Goal: Task Accomplishment & Management: Use online tool/utility

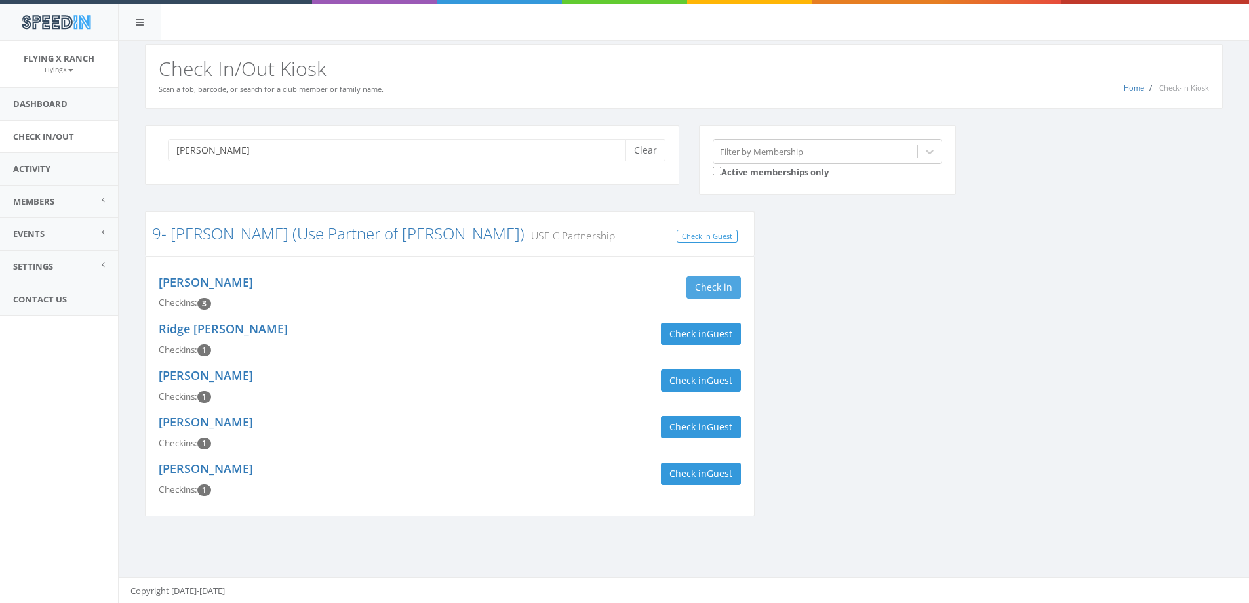
type input "anderson"
click at [704, 283] on button "Check in" at bounding box center [714, 287] width 54 height 22
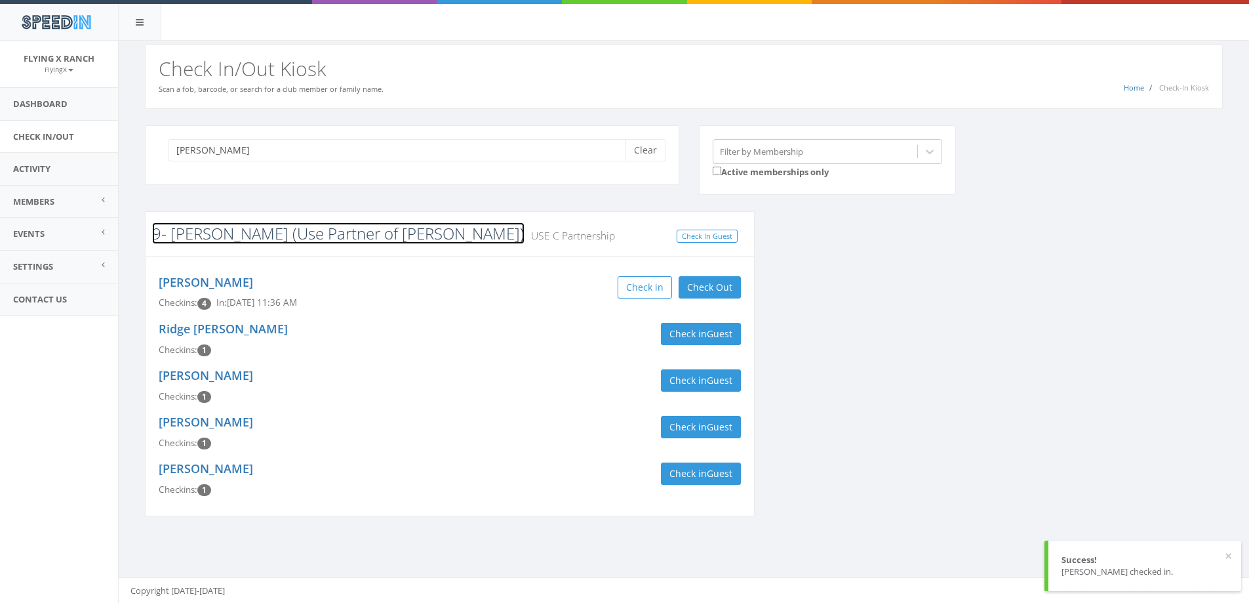
click at [214, 231] on link "9- Anderson (Use Partner of Rhoades)" at bounding box center [338, 233] width 373 height 22
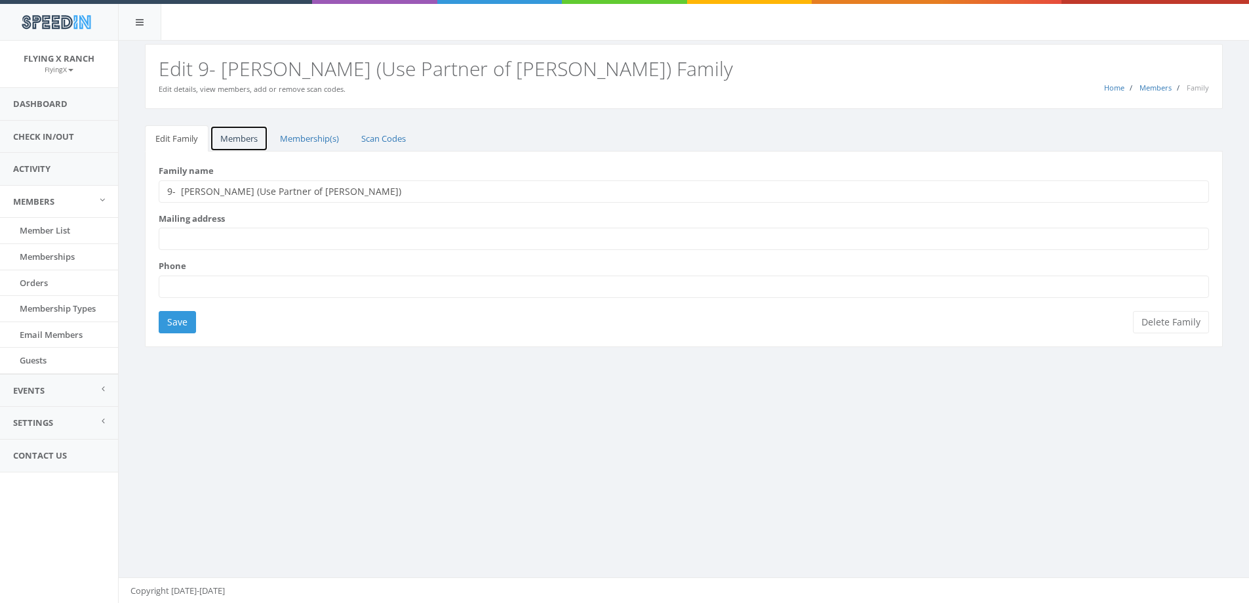
click at [240, 140] on link "Members" at bounding box center [239, 138] width 58 height 27
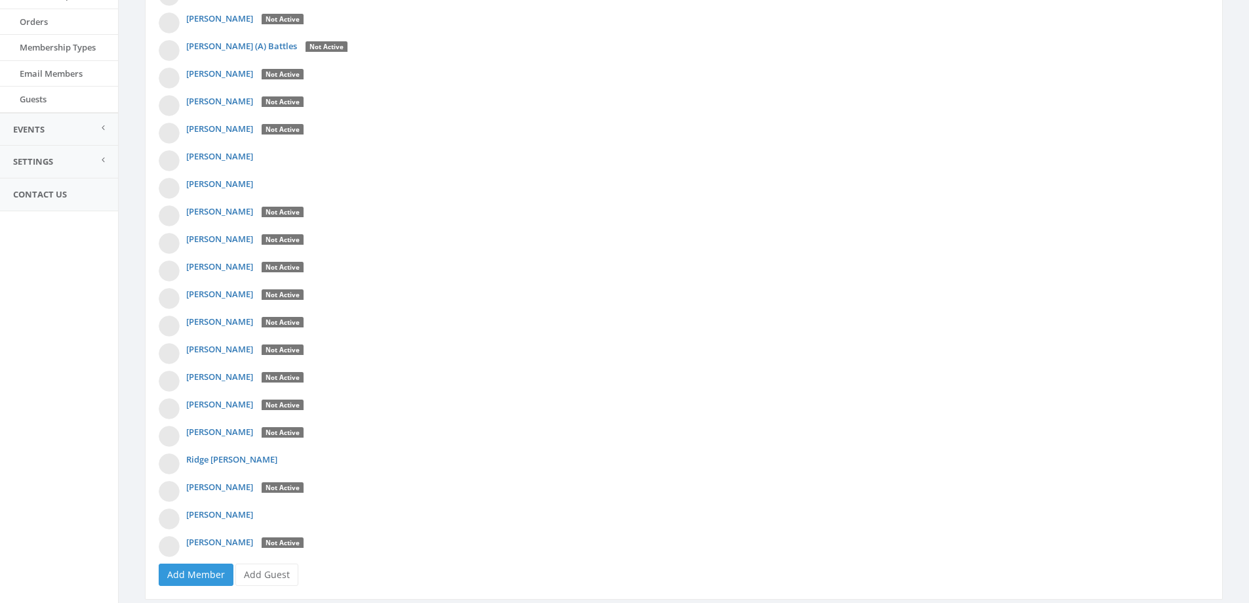
scroll to position [300, 0]
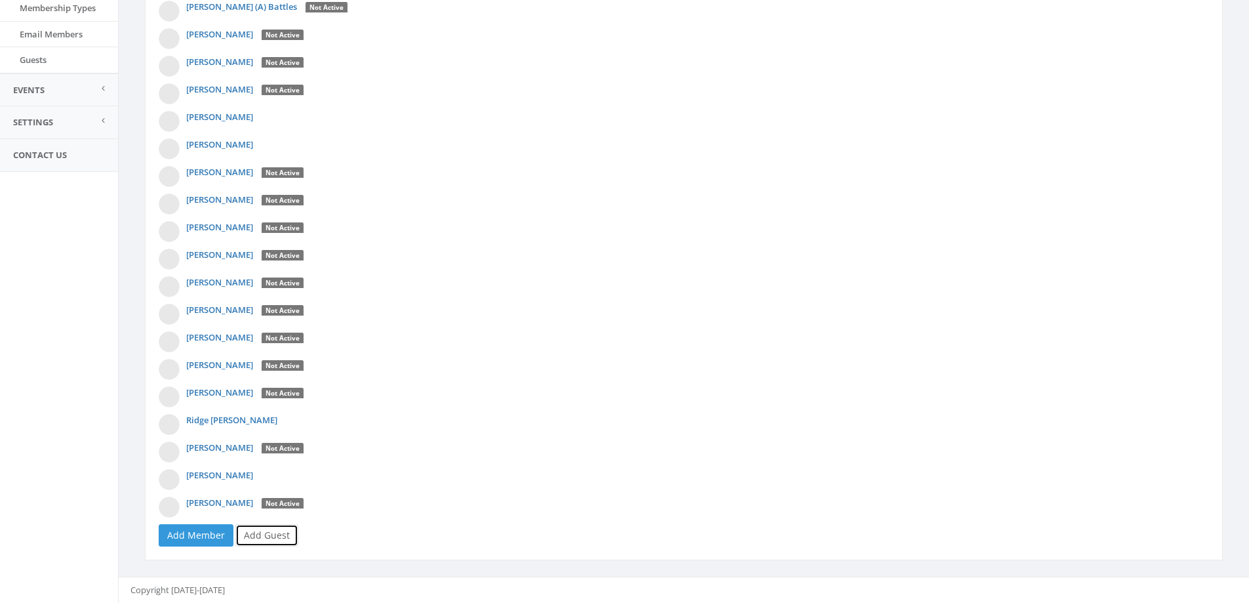
click at [287, 531] on link "Add Guest" at bounding box center [266, 535] width 63 height 22
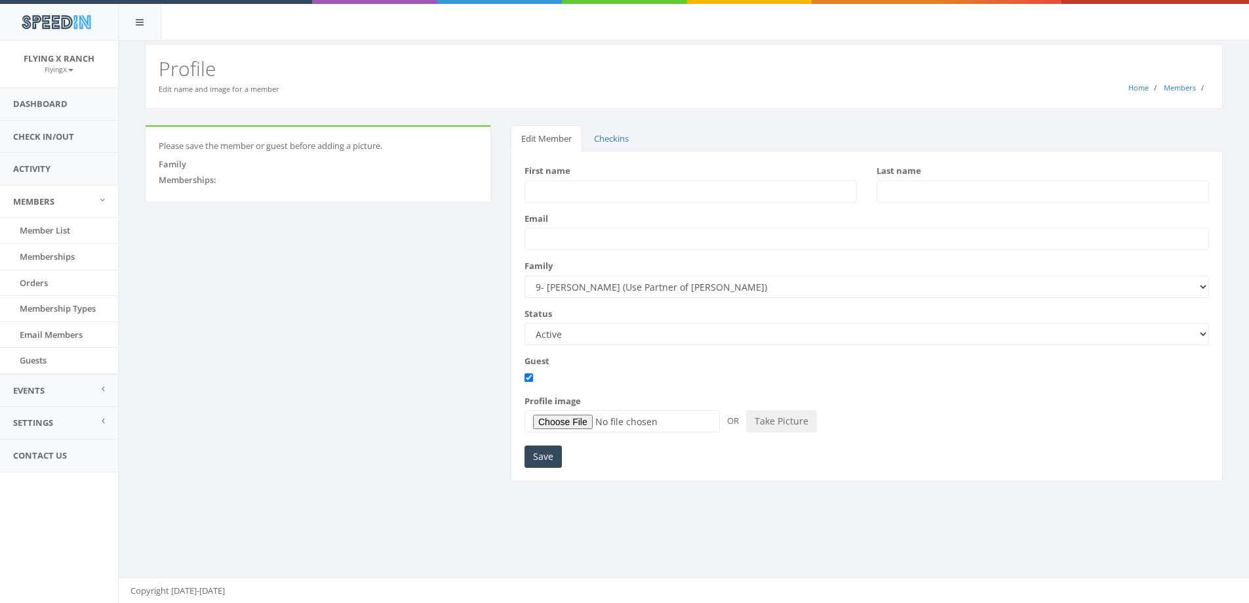
click at [565, 192] on input "First name" at bounding box center [691, 191] width 333 height 22
type input "Harvey"
type input "Anderson"
click at [537, 462] on input "Save" at bounding box center [543, 456] width 37 height 22
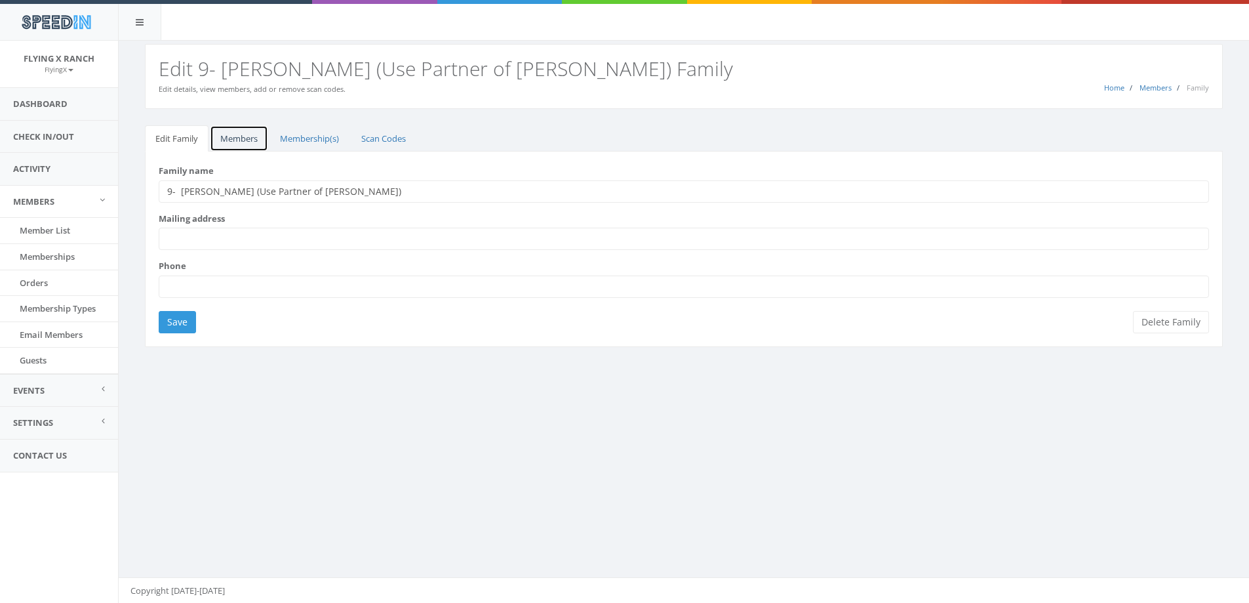
click at [234, 135] on link "Members" at bounding box center [239, 138] width 58 height 27
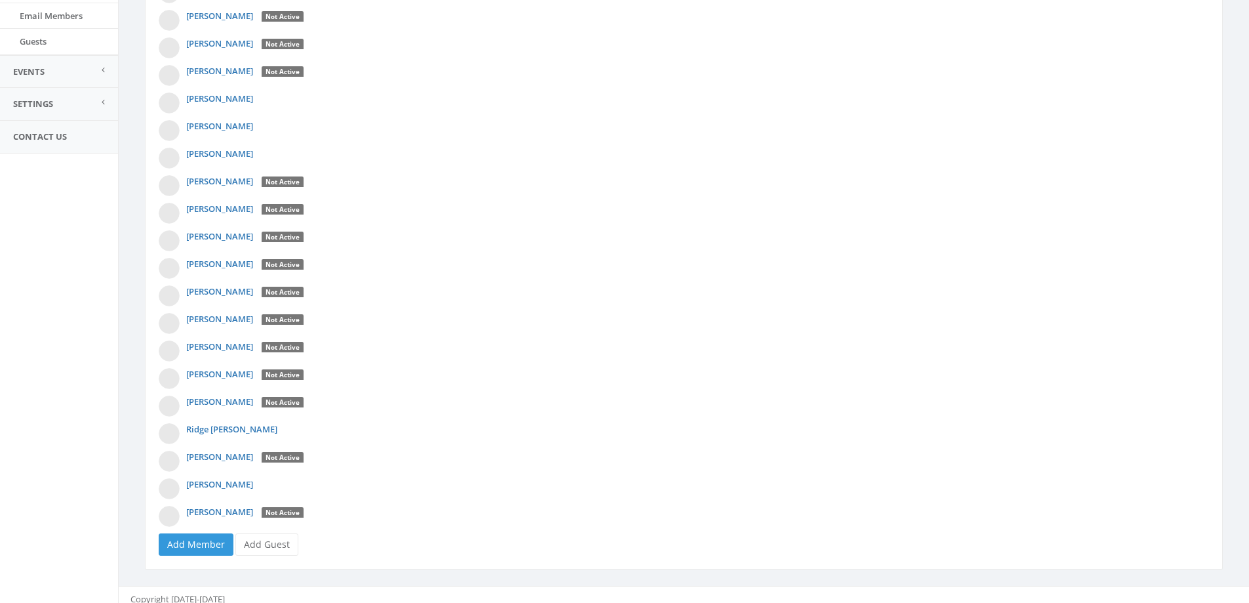
scroll to position [328, 0]
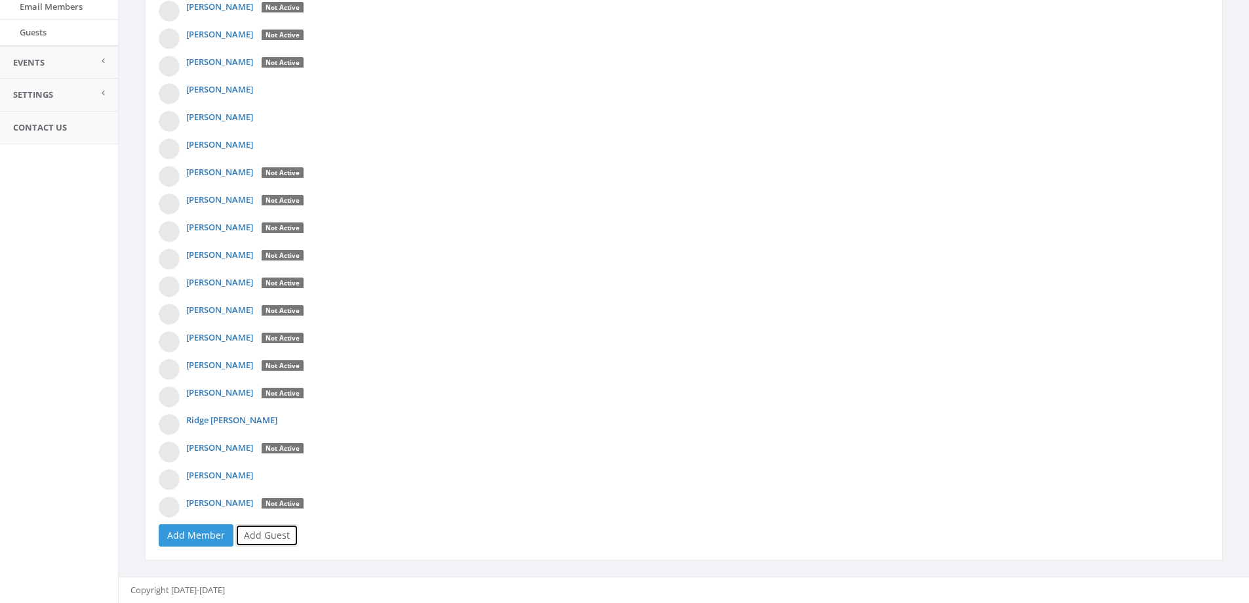
click at [276, 535] on link "Add Guest" at bounding box center [266, 535] width 63 height 22
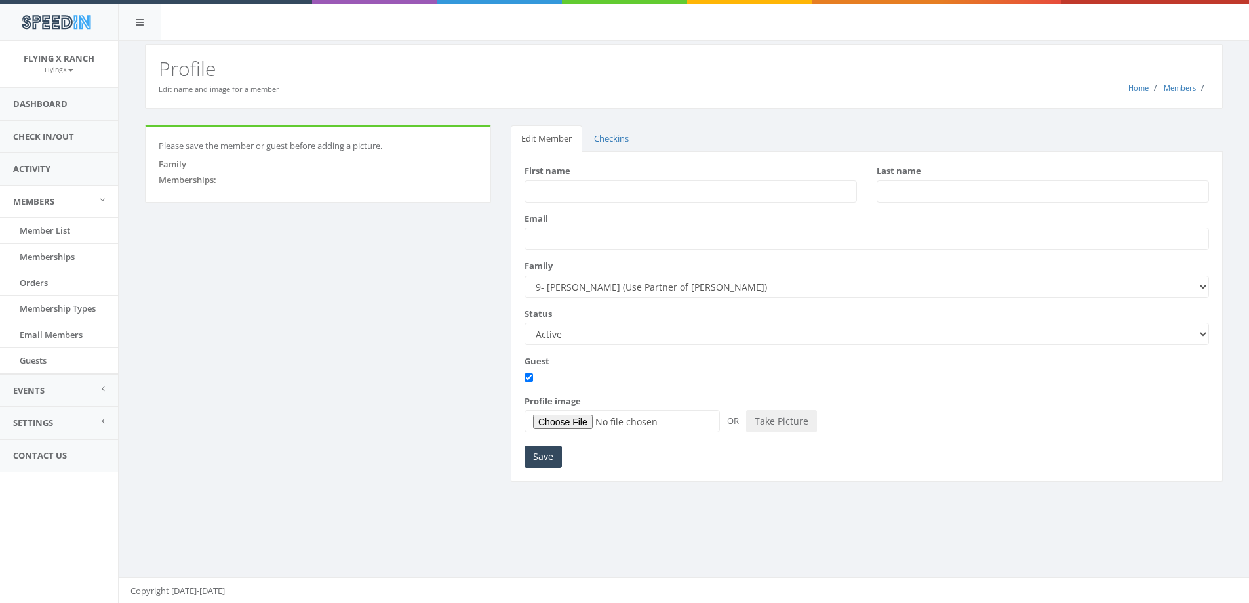
click at [579, 190] on input "First name" at bounding box center [691, 191] width 333 height 22
type input "Brian"
type input "Argas...?"
click at [541, 462] on input "Save" at bounding box center [543, 456] width 37 height 22
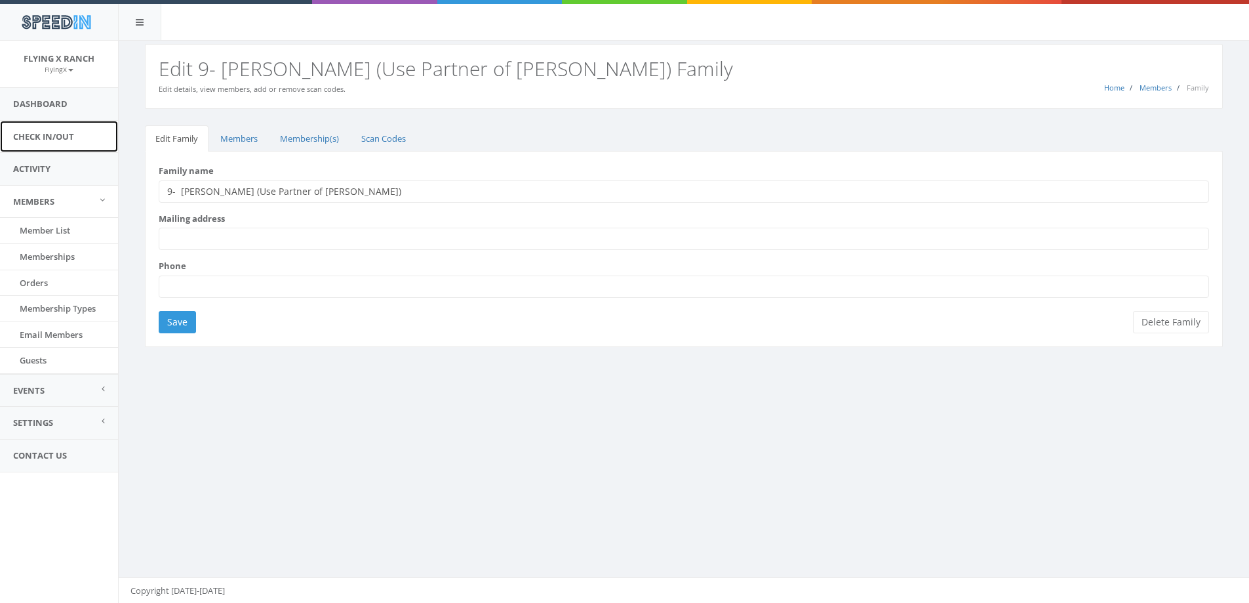
click at [77, 140] on link "Check In/Out" at bounding box center [59, 137] width 118 height 32
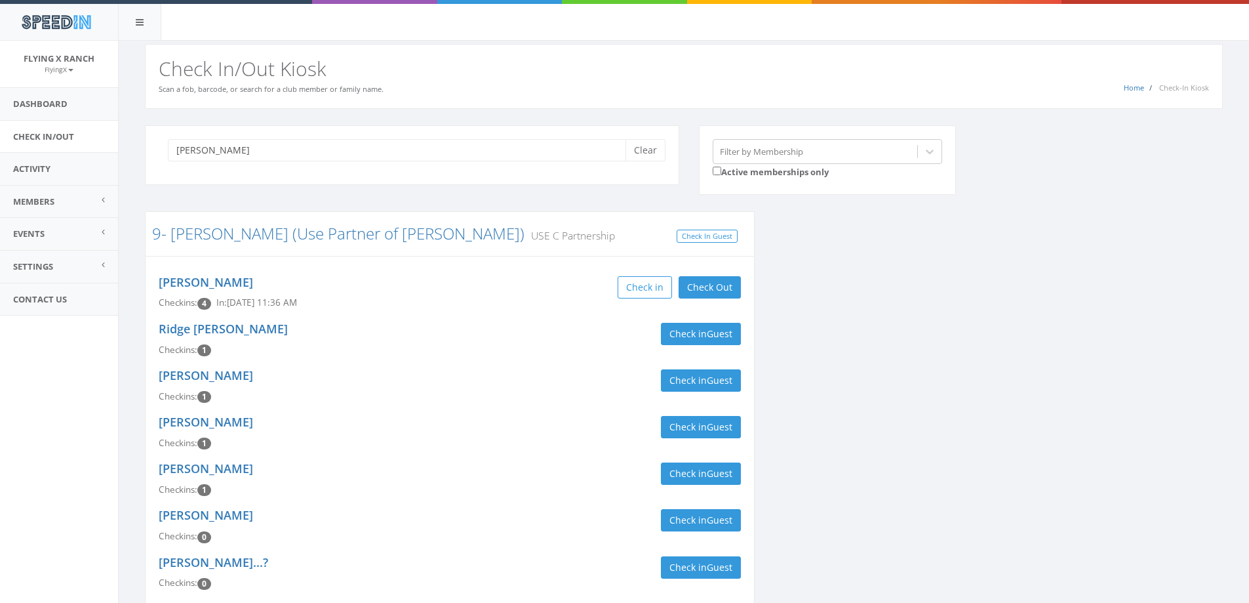
scroll to position [66, 0]
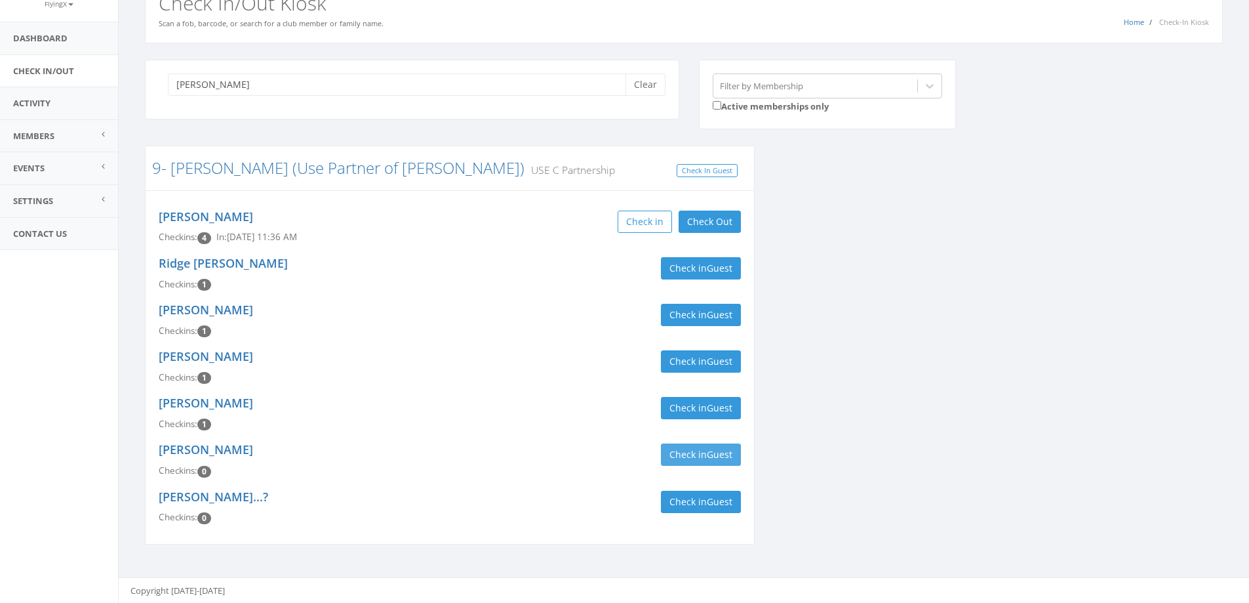
type input "anderson"
click at [671, 452] on button "Check in Guest" at bounding box center [701, 454] width 80 height 22
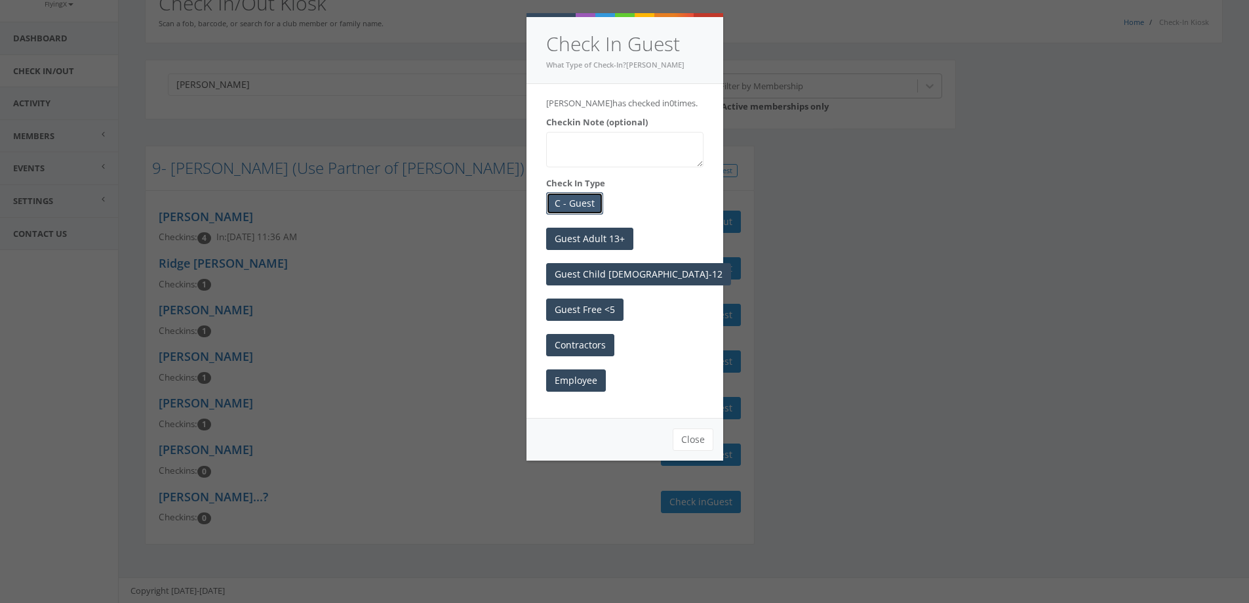
click at [583, 214] on button "C - Guest" at bounding box center [574, 203] width 57 height 22
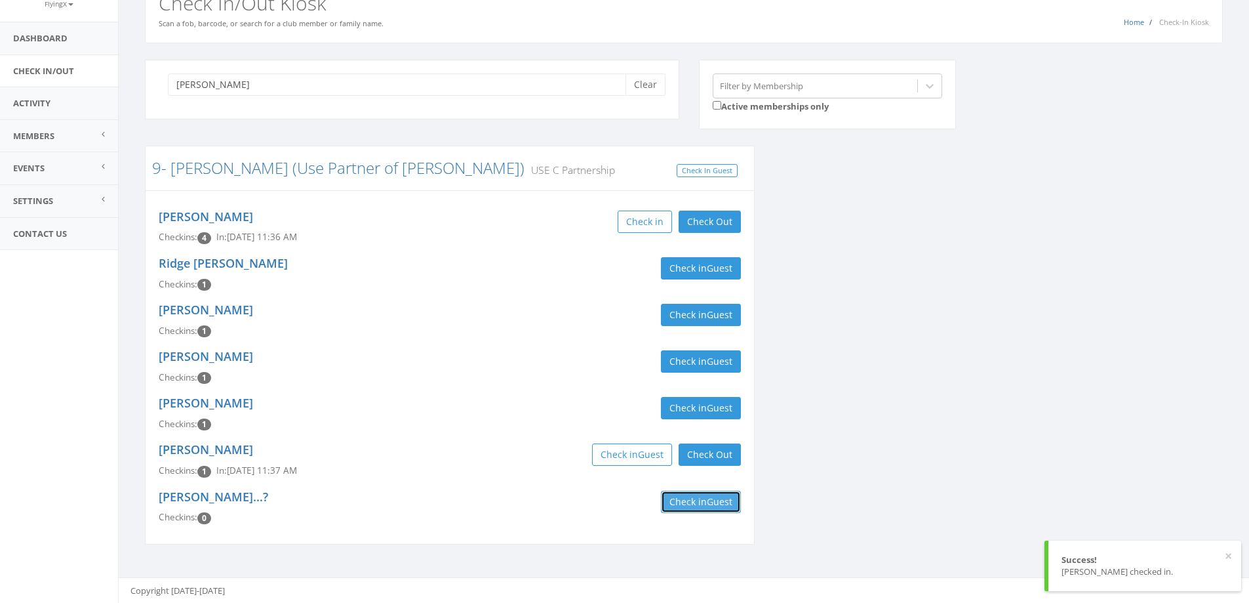
click at [676, 500] on button "Check in Guest" at bounding box center [701, 502] width 80 height 22
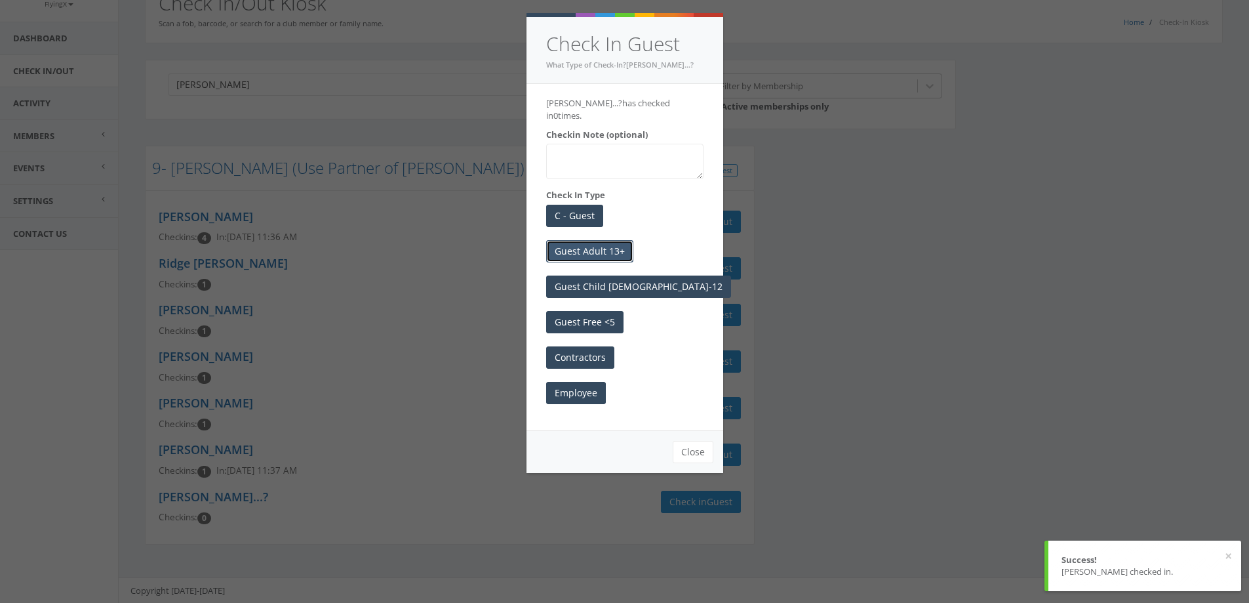
click at [596, 240] on button "Guest Adult 13+" at bounding box center [589, 251] width 87 height 22
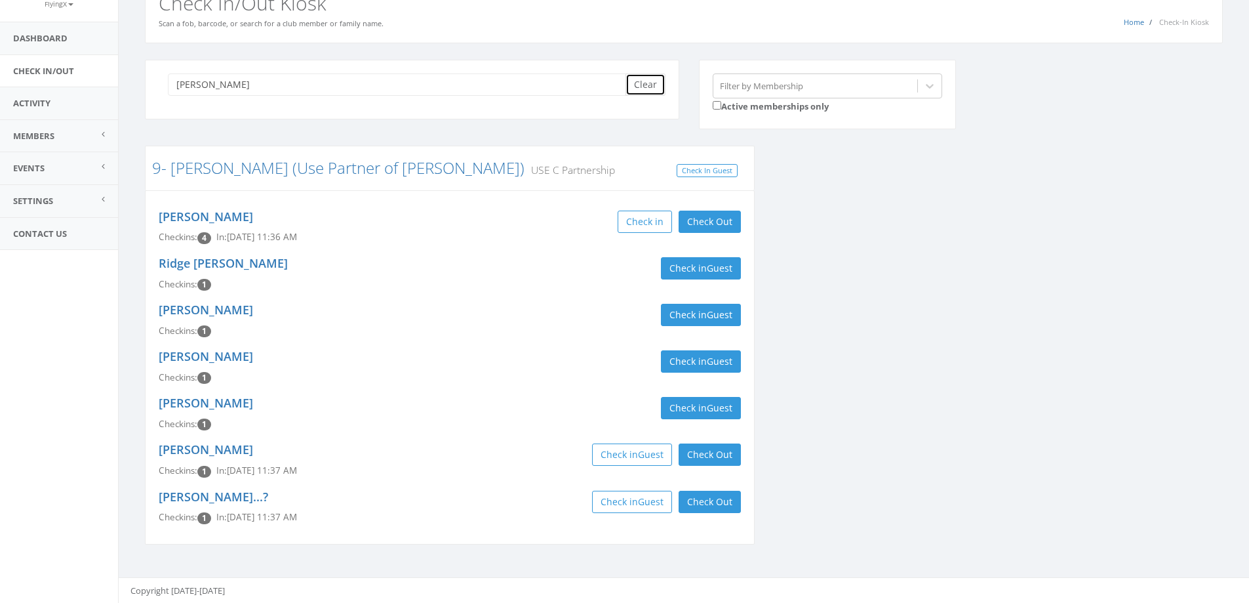
click at [650, 78] on button "Clear" at bounding box center [646, 84] width 40 height 22
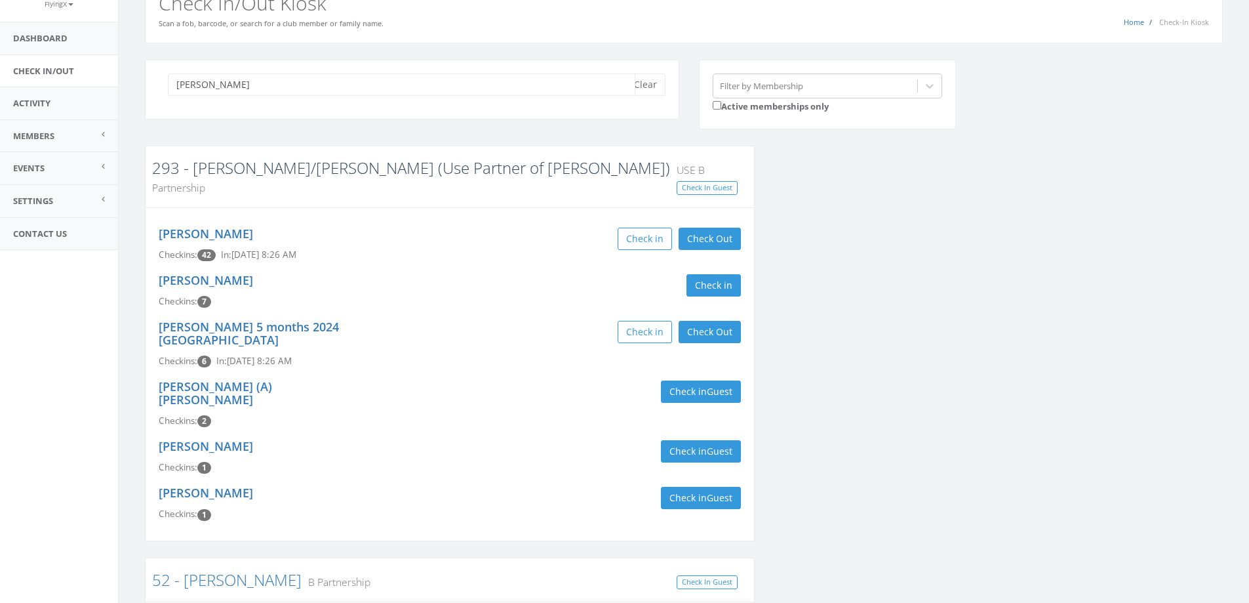
type input "kenworthy"
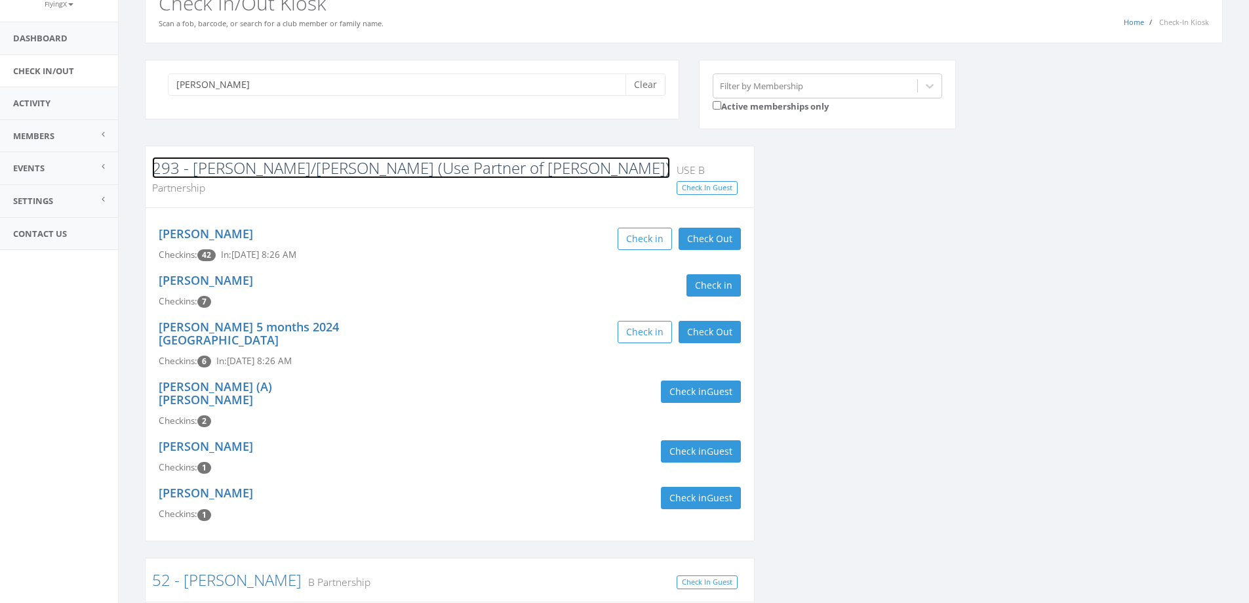
click at [222, 169] on link "293 - [PERSON_NAME]/[PERSON_NAME] (Use Partner of [PERSON_NAME])" at bounding box center [411, 168] width 518 height 22
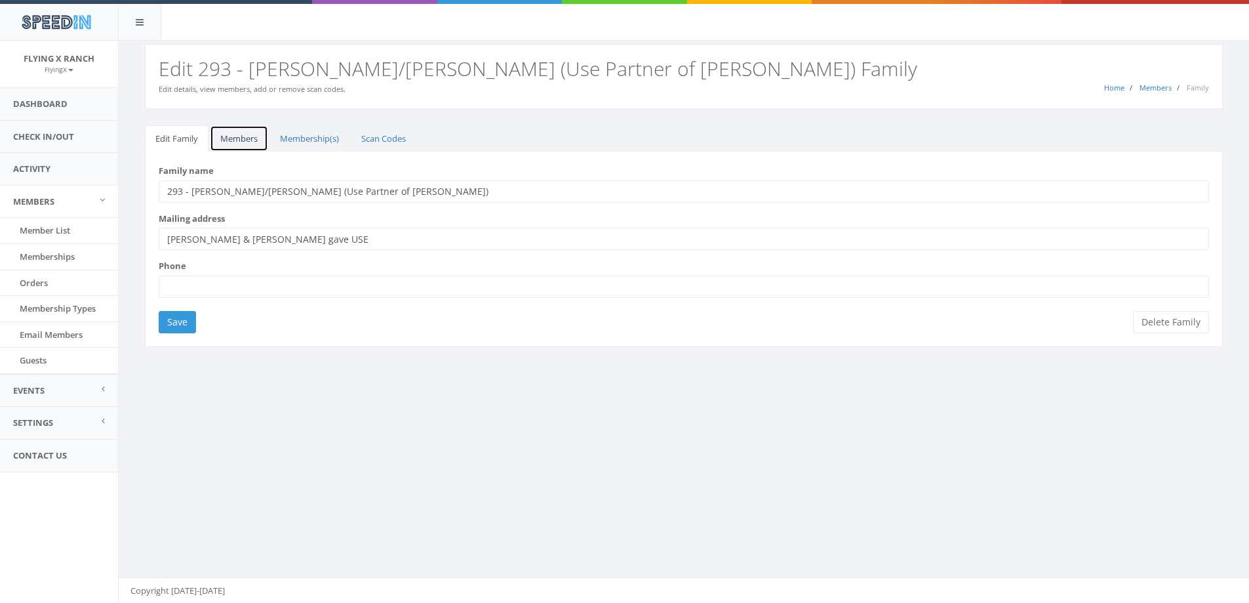
click at [236, 142] on link "Members" at bounding box center [239, 138] width 58 height 27
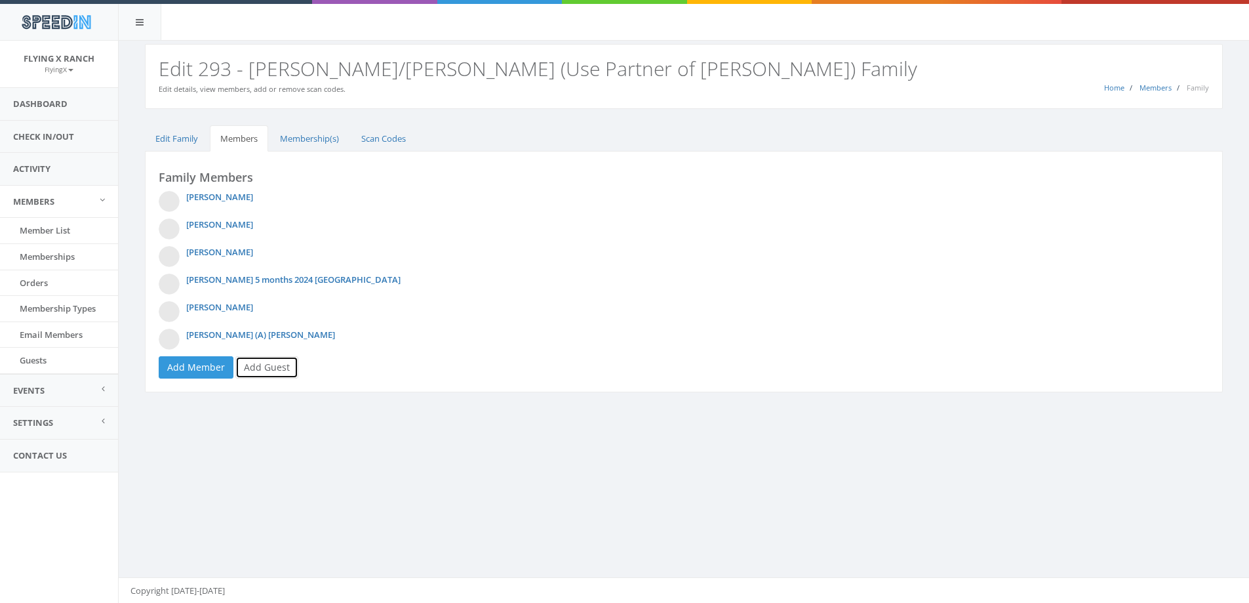
click at [264, 365] on link "Add Guest" at bounding box center [266, 367] width 63 height 22
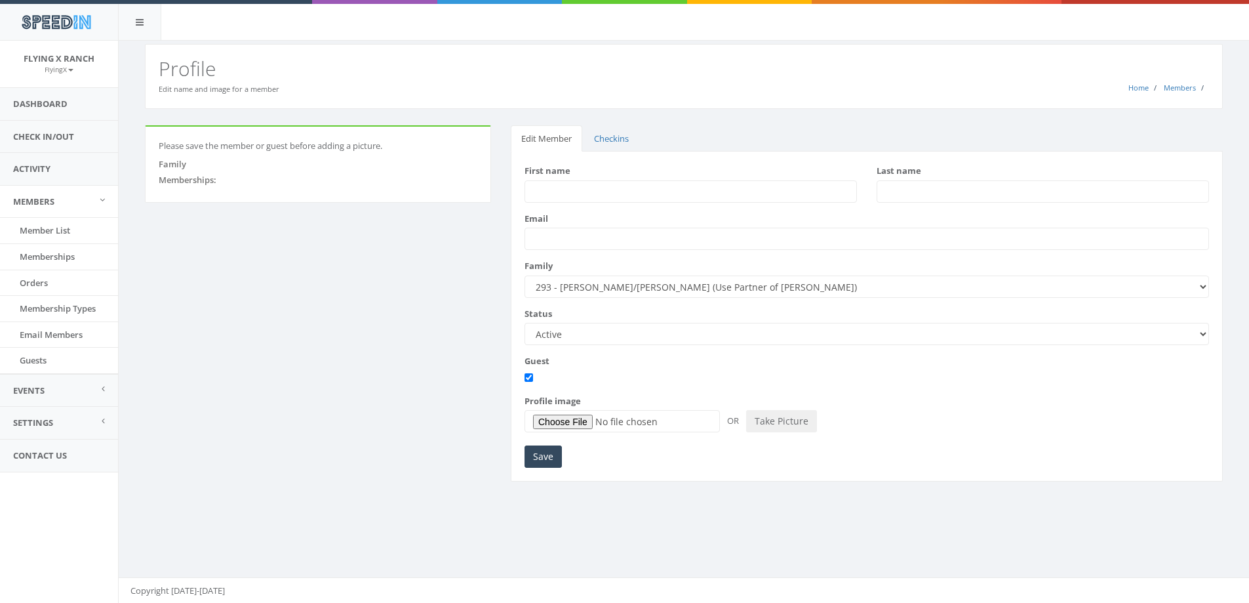
click at [603, 197] on input "First name" at bounding box center [691, 191] width 333 height 22
type input "Michael"
type input "Weinbender"
click at [545, 461] on input "Save" at bounding box center [543, 456] width 37 height 22
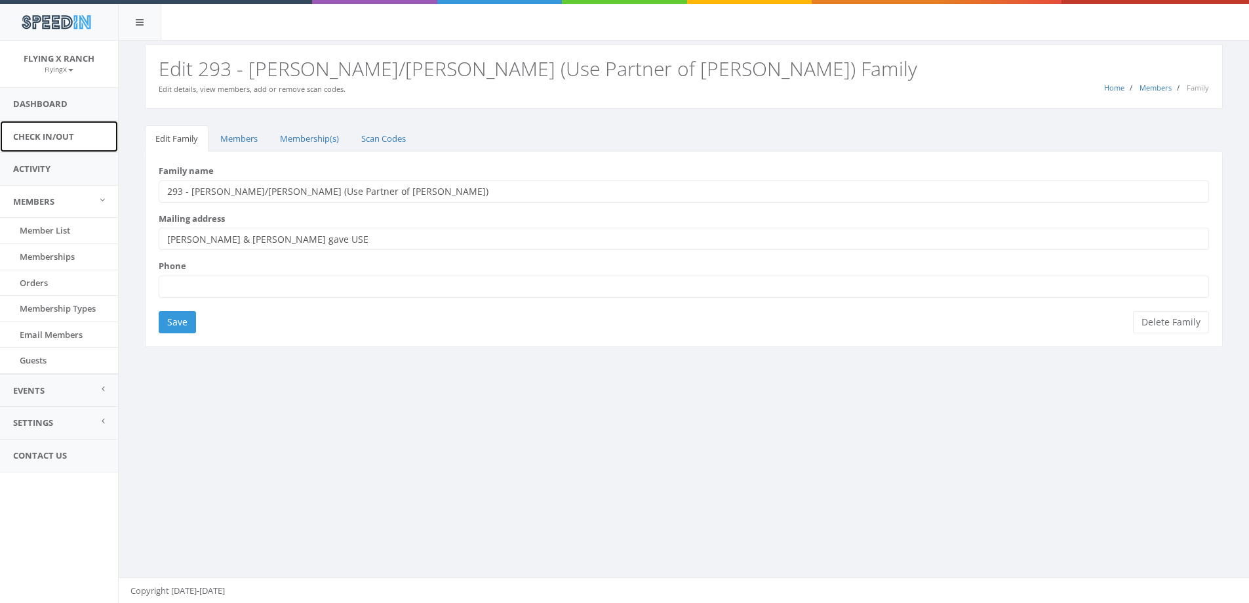
click at [44, 141] on link "Check In/Out" at bounding box center [59, 137] width 118 height 32
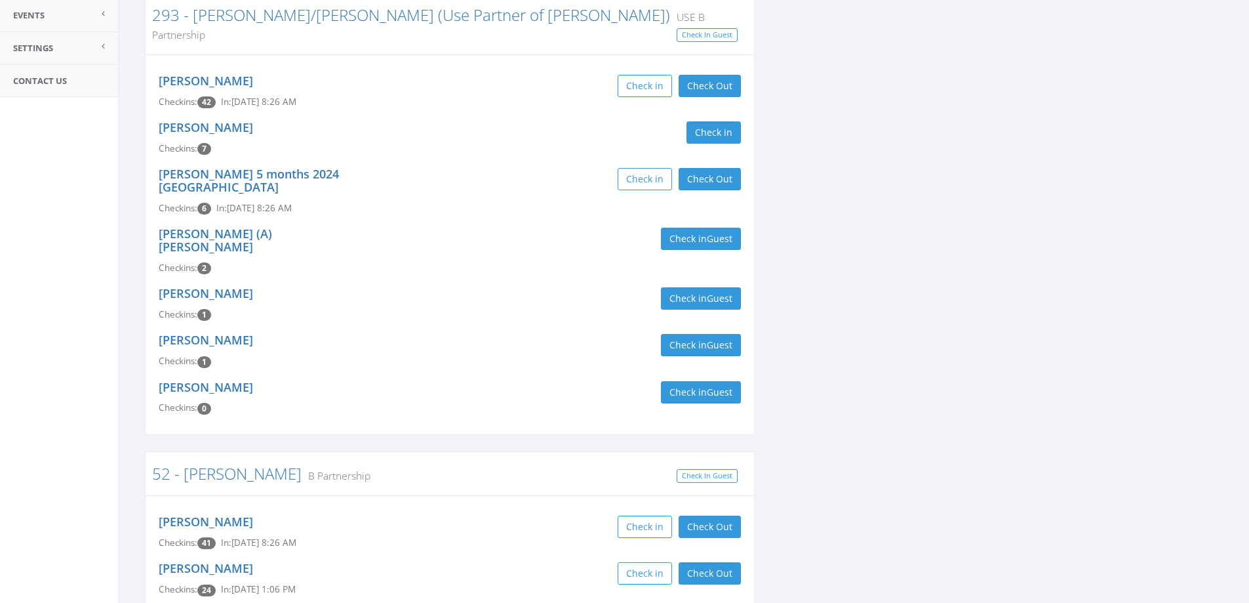
scroll to position [308, 0]
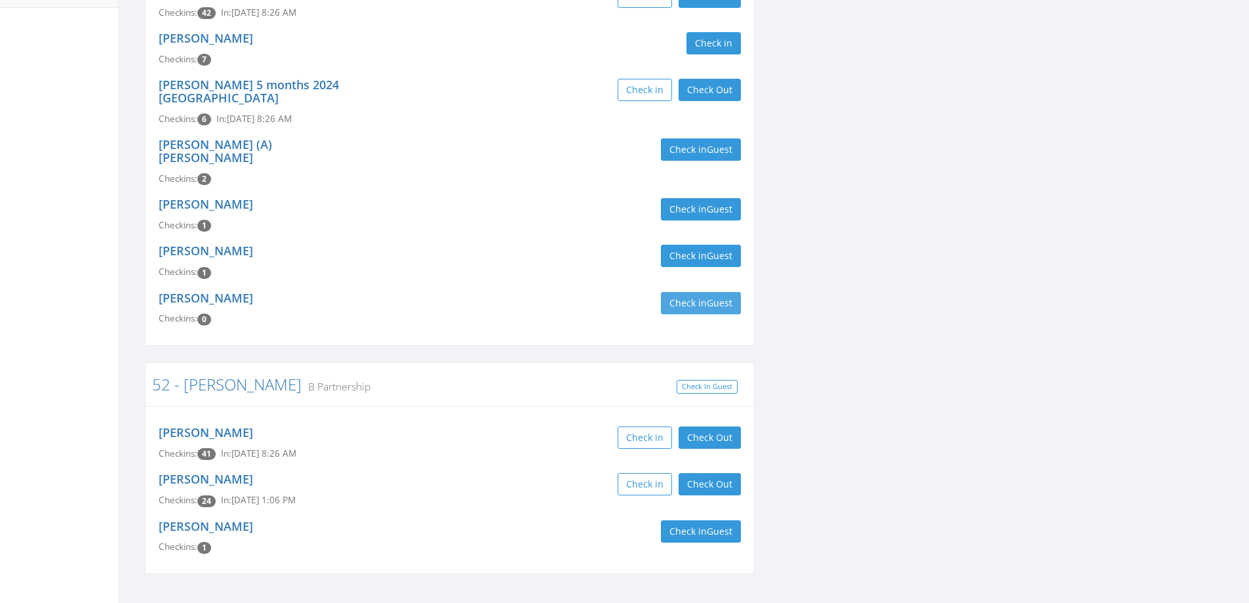
type input "[PERSON_NAME]"
click at [678, 292] on button "Check in Guest" at bounding box center [701, 303] width 80 height 22
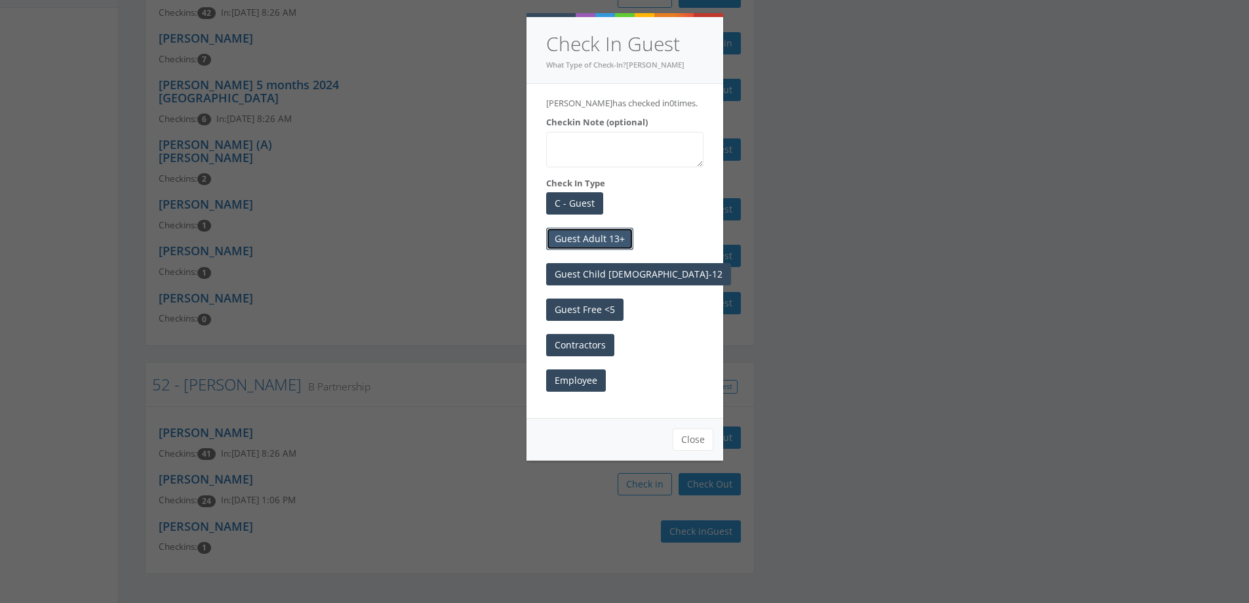
click at [619, 250] on button "Guest Adult 13+" at bounding box center [589, 239] width 87 height 22
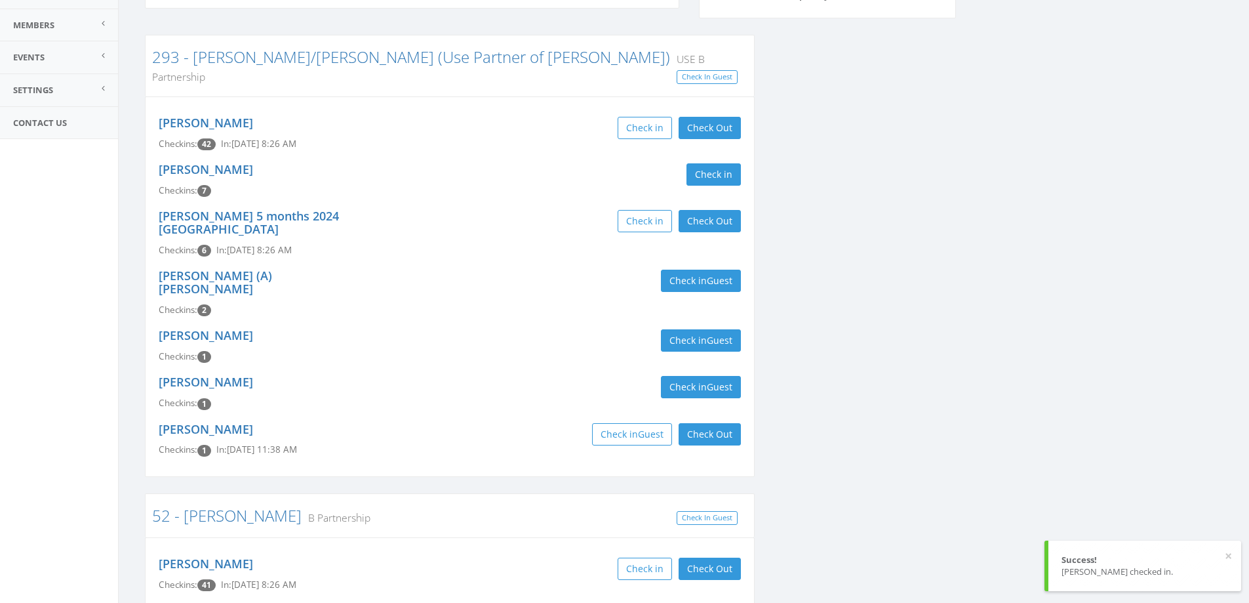
scroll to position [0, 0]
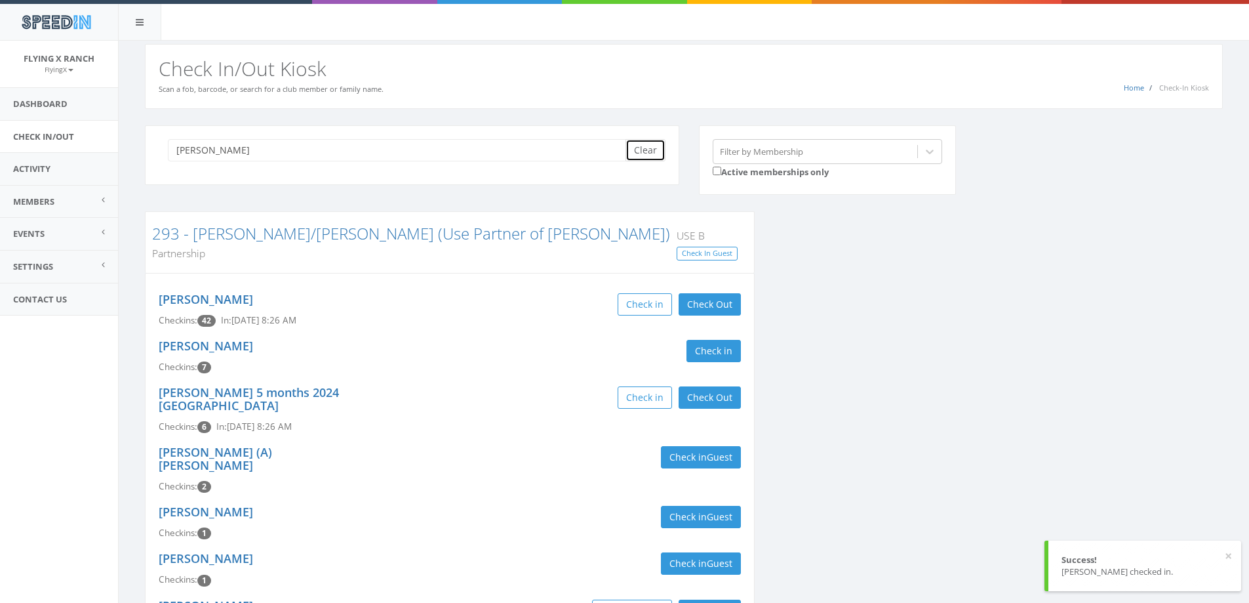
click at [647, 148] on button "Clear" at bounding box center [646, 150] width 40 height 22
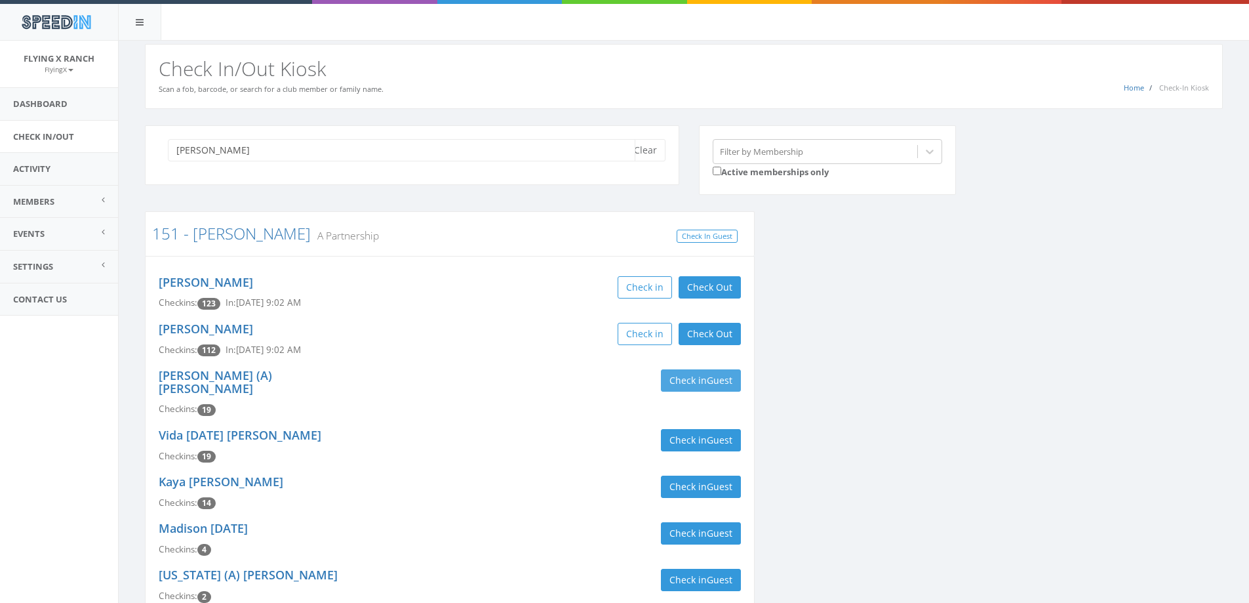
type input "qualls"
click at [693, 379] on button "Check in Guest" at bounding box center [701, 380] width 80 height 22
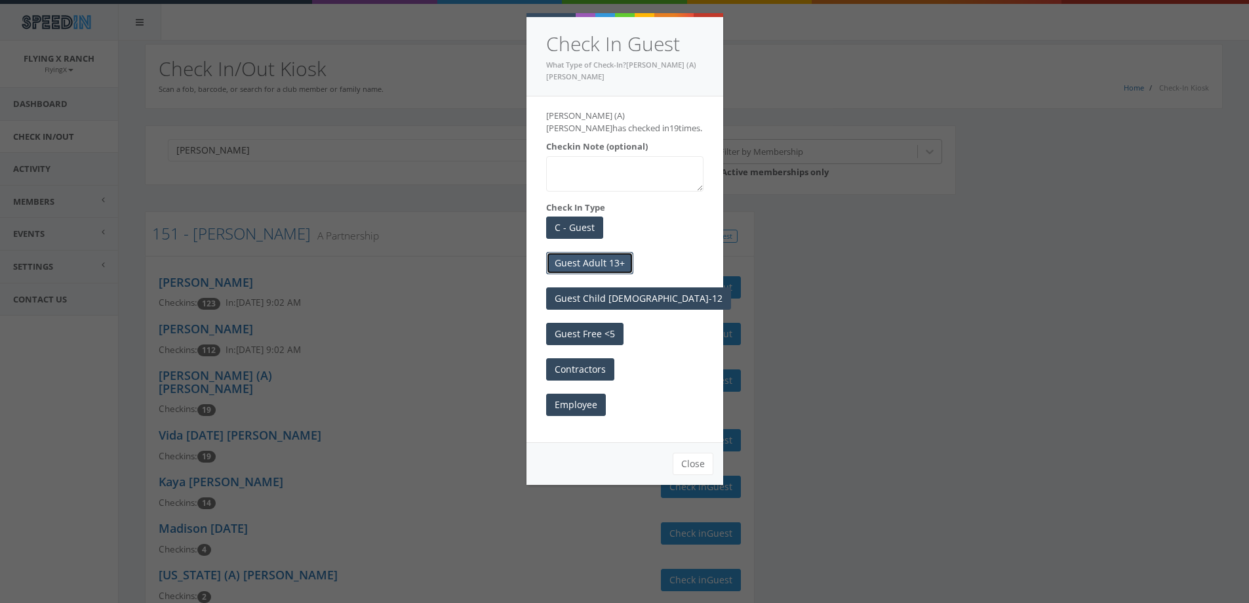
click at [609, 252] on button "Guest Adult 13+" at bounding box center [589, 263] width 87 height 22
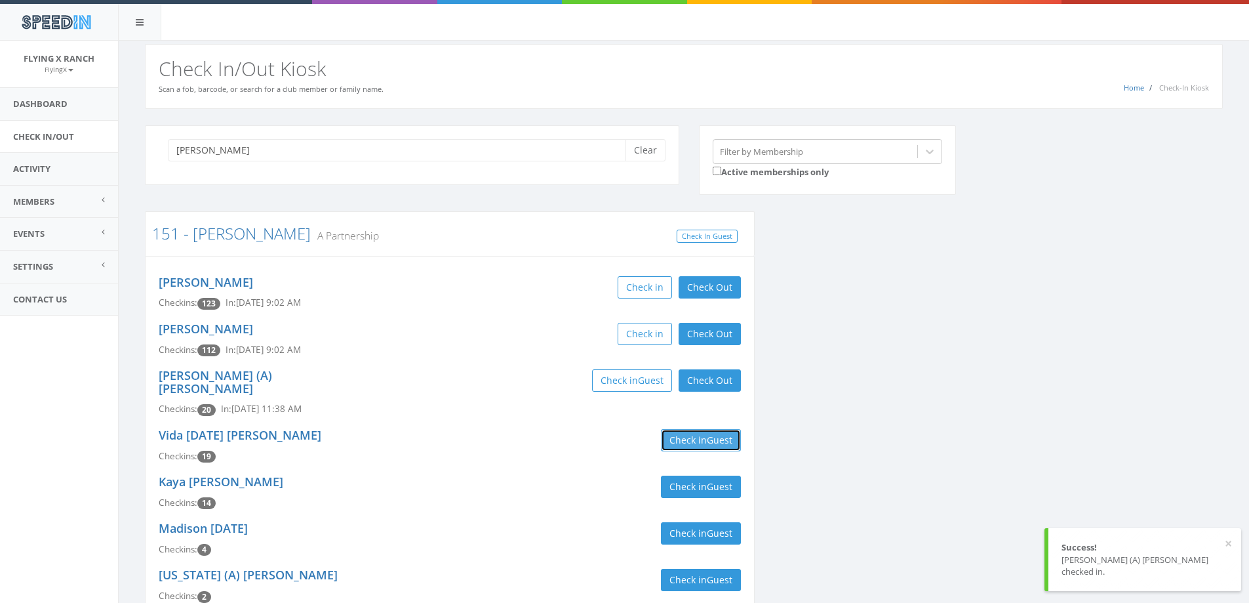
click at [699, 430] on button "Check in Guest" at bounding box center [701, 440] width 80 height 22
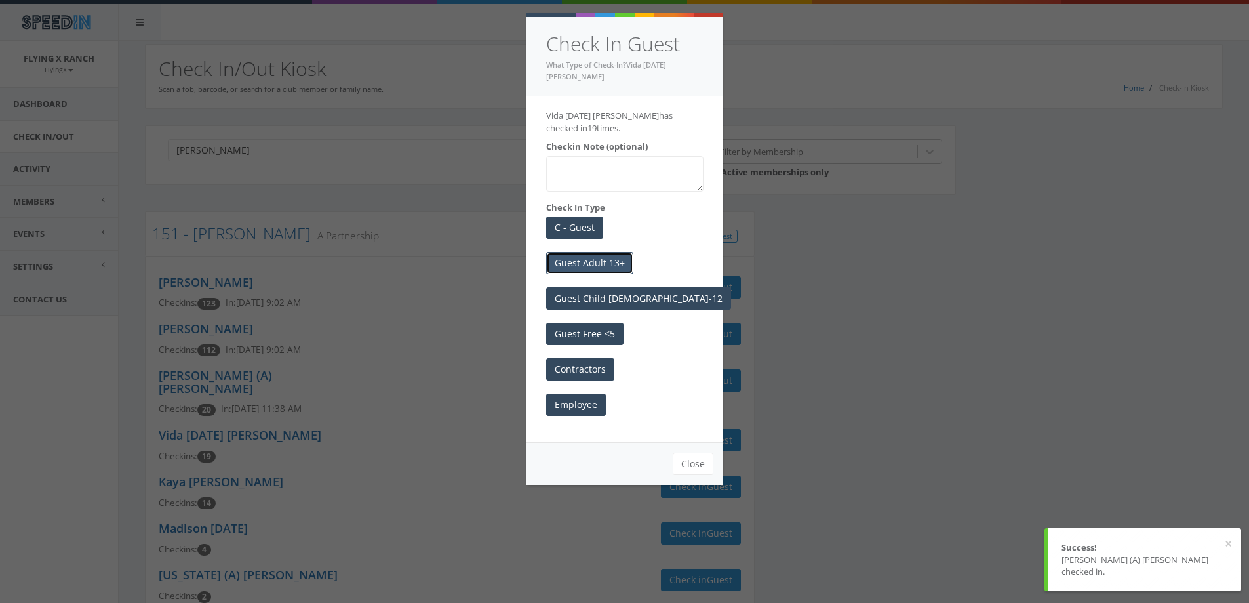
click at [598, 264] on button "Guest Adult 13+" at bounding box center [589, 263] width 87 height 22
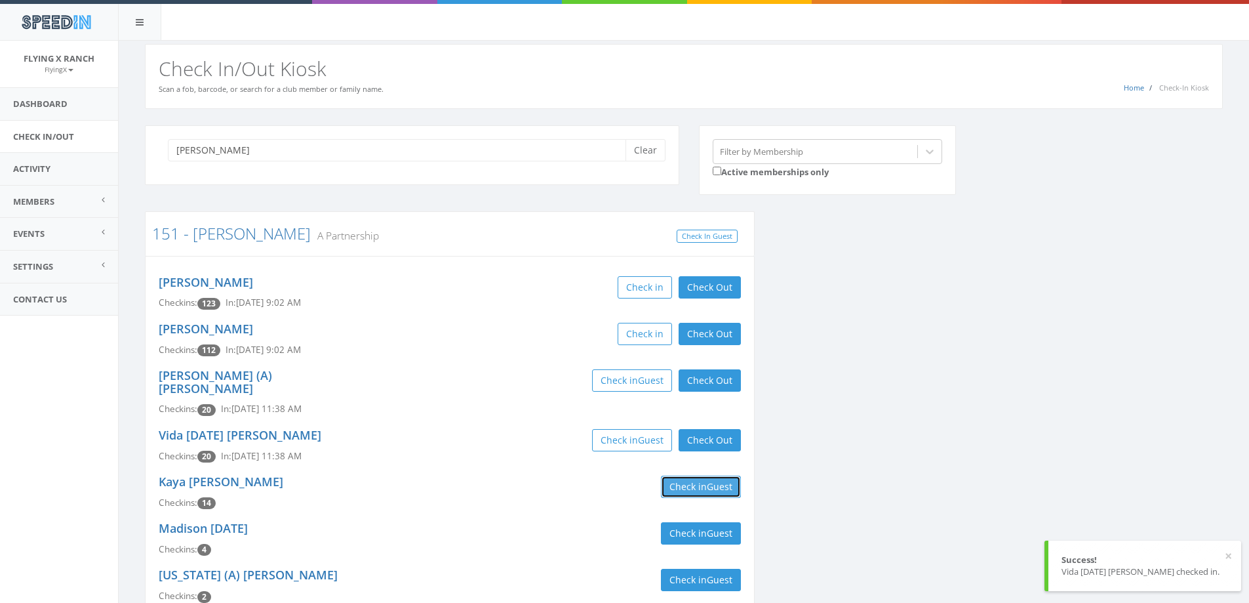
click at [706, 476] on button "Check in Guest" at bounding box center [701, 487] width 80 height 22
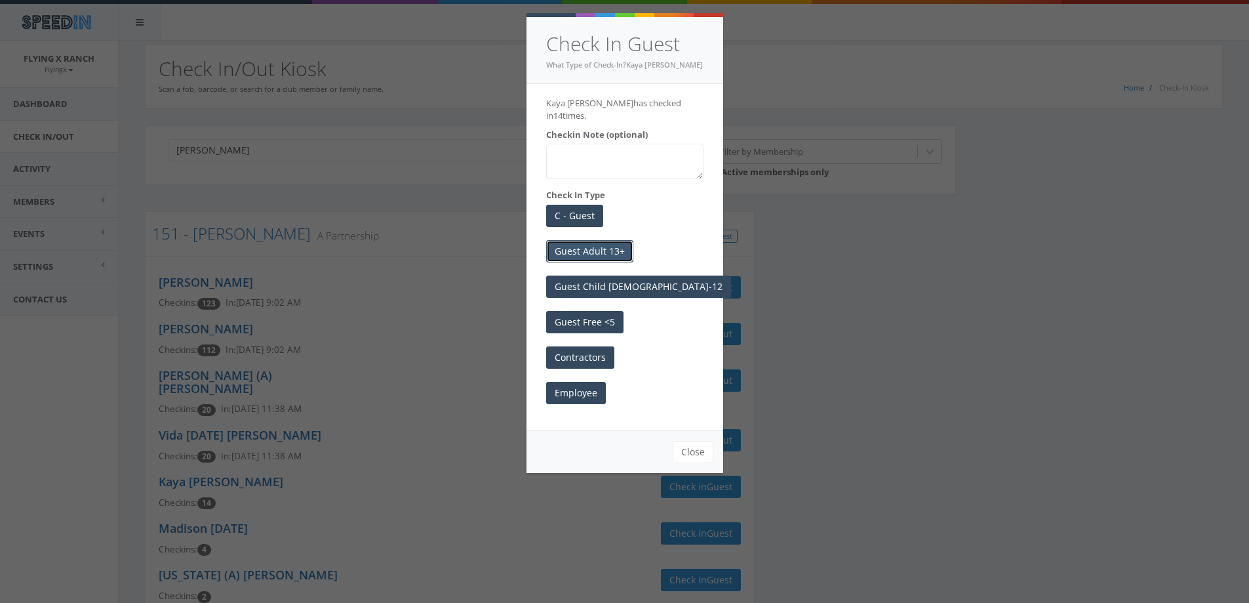
click at [594, 240] on button "Guest Adult 13+" at bounding box center [589, 251] width 87 height 22
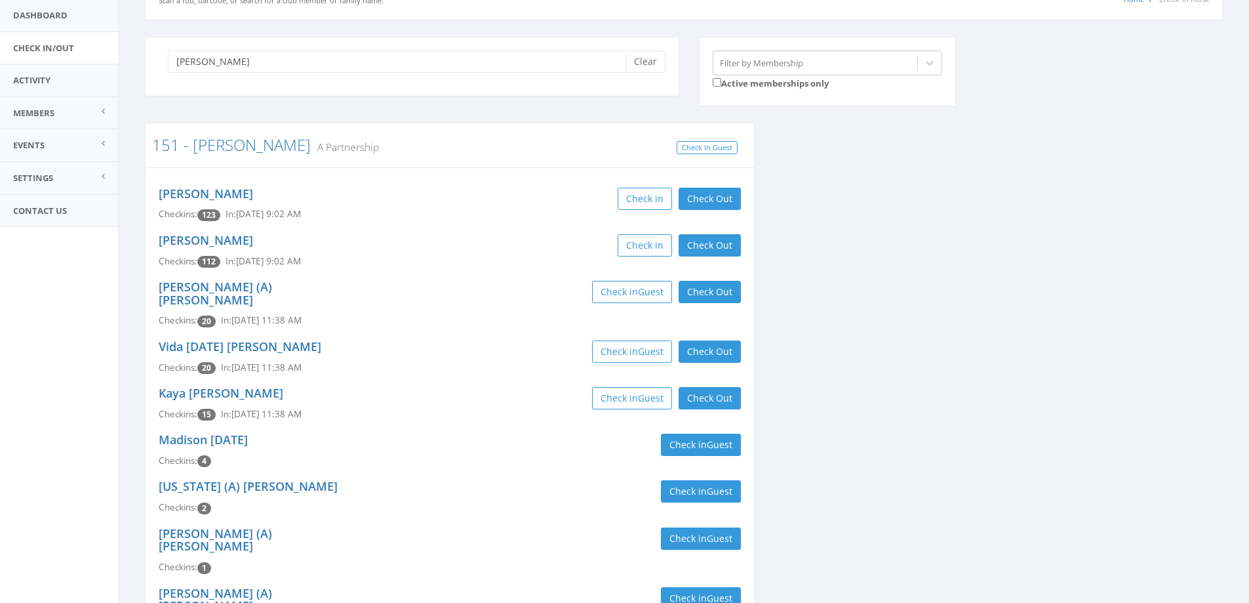
scroll to position [66, 0]
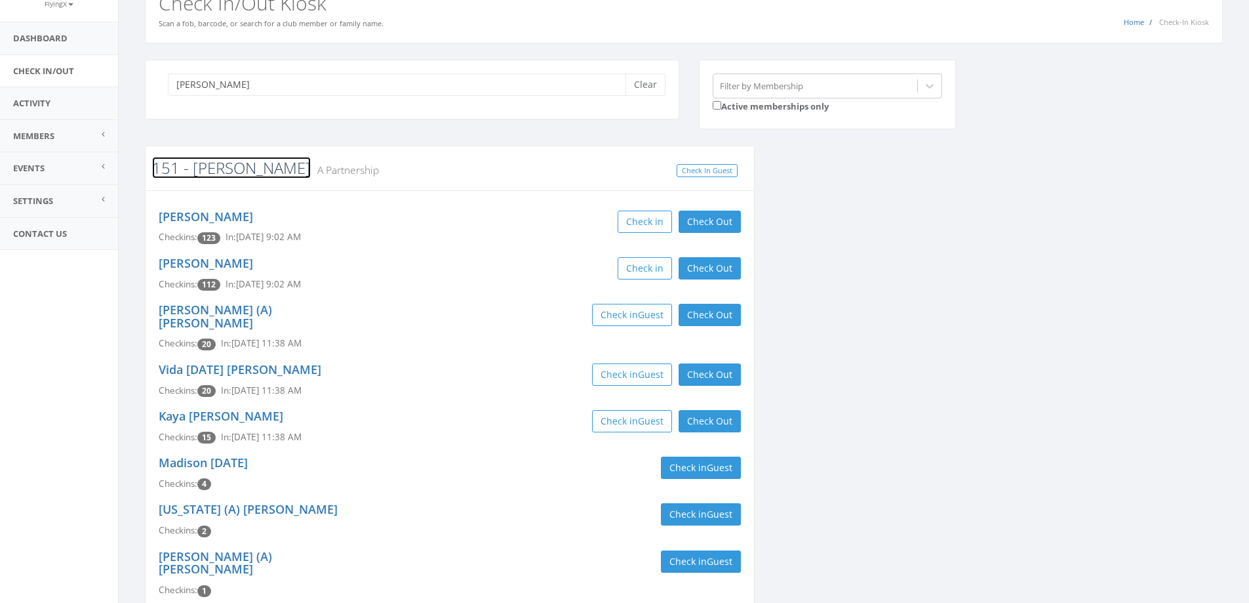
click at [216, 171] on link "151 - [PERSON_NAME]" at bounding box center [231, 168] width 159 height 22
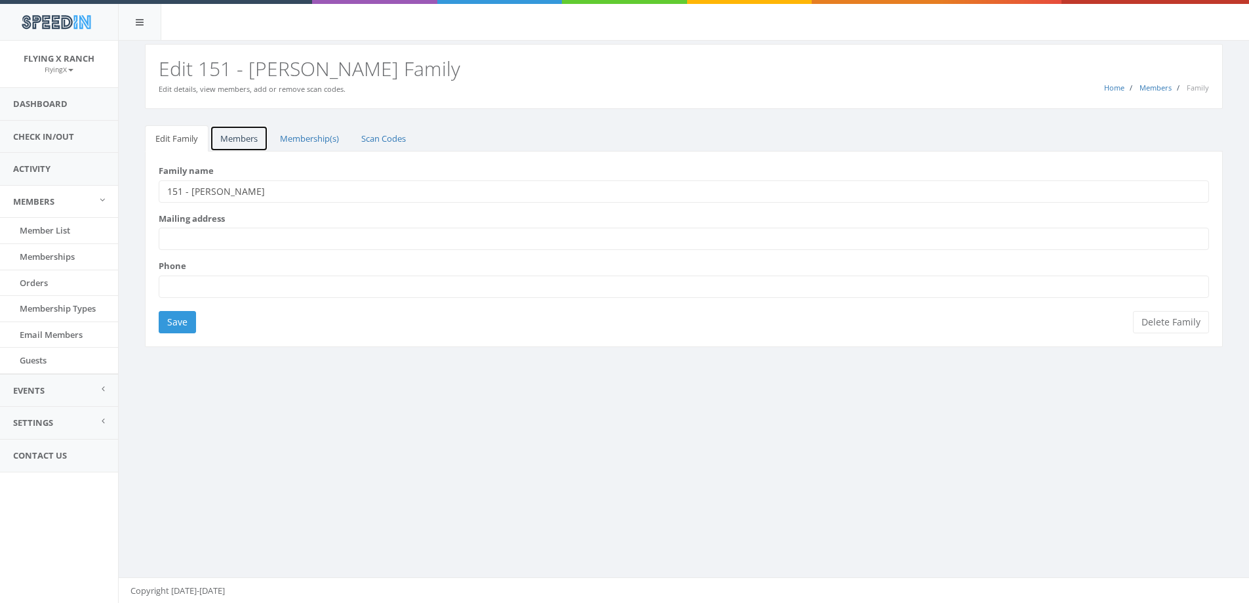
click at [236, 139] on link "Members" at bounding box center [239, 138] width 58 height 27
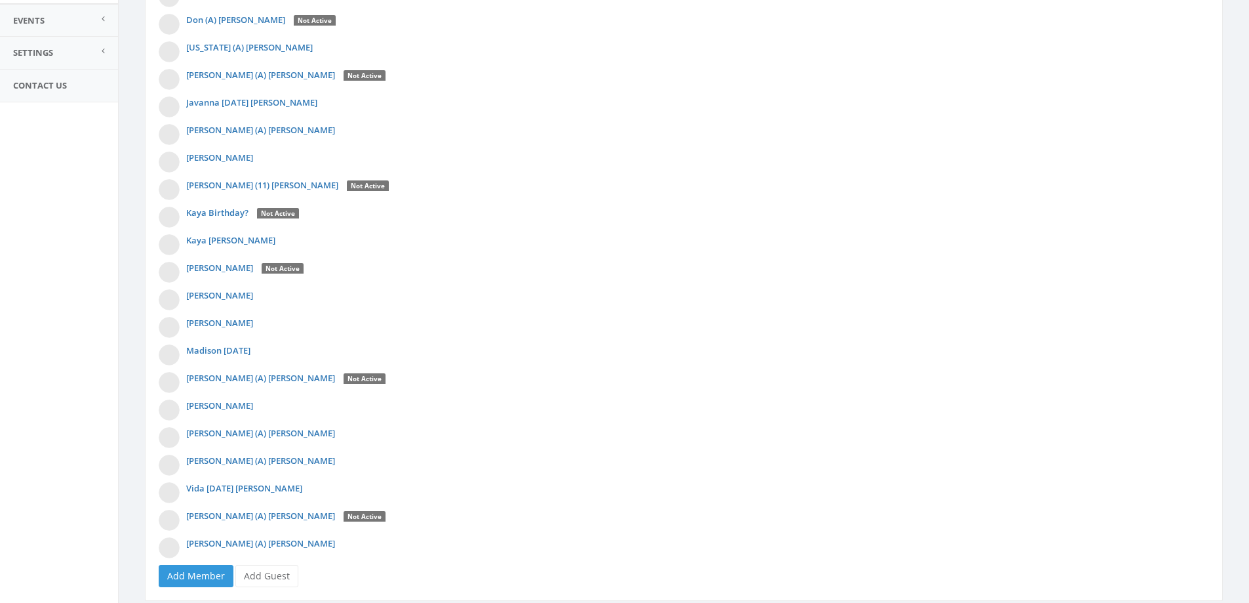
scroll to position [411, 0]
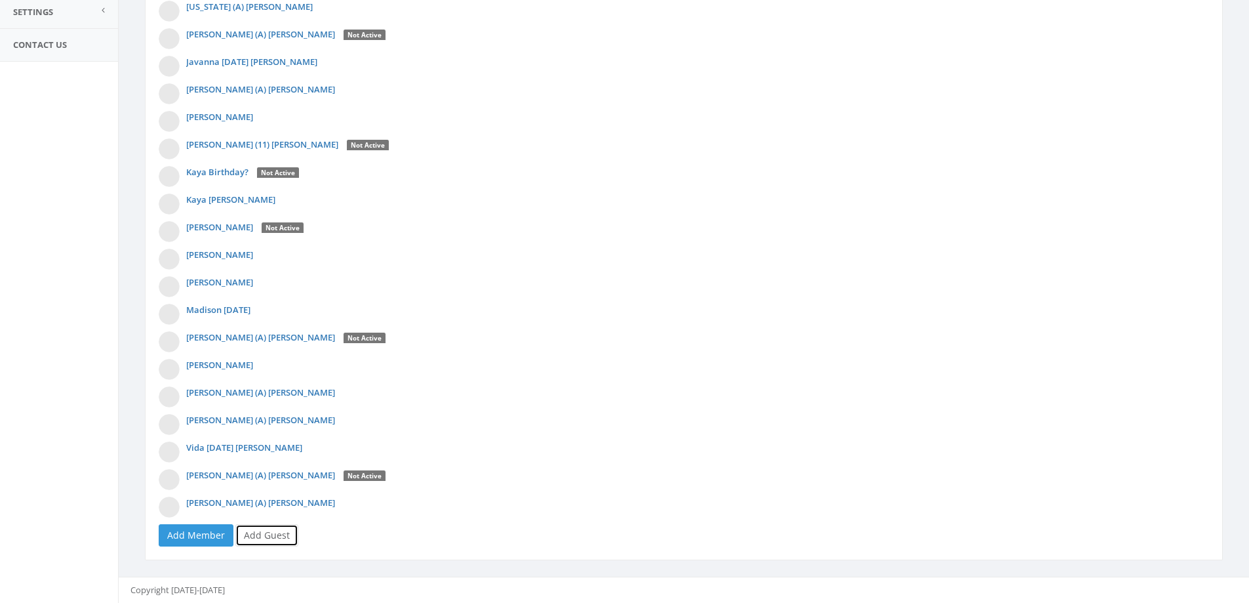
click at [264, 531] on link "Add Guest" at bounding box center [266, 535] width 63 height 22
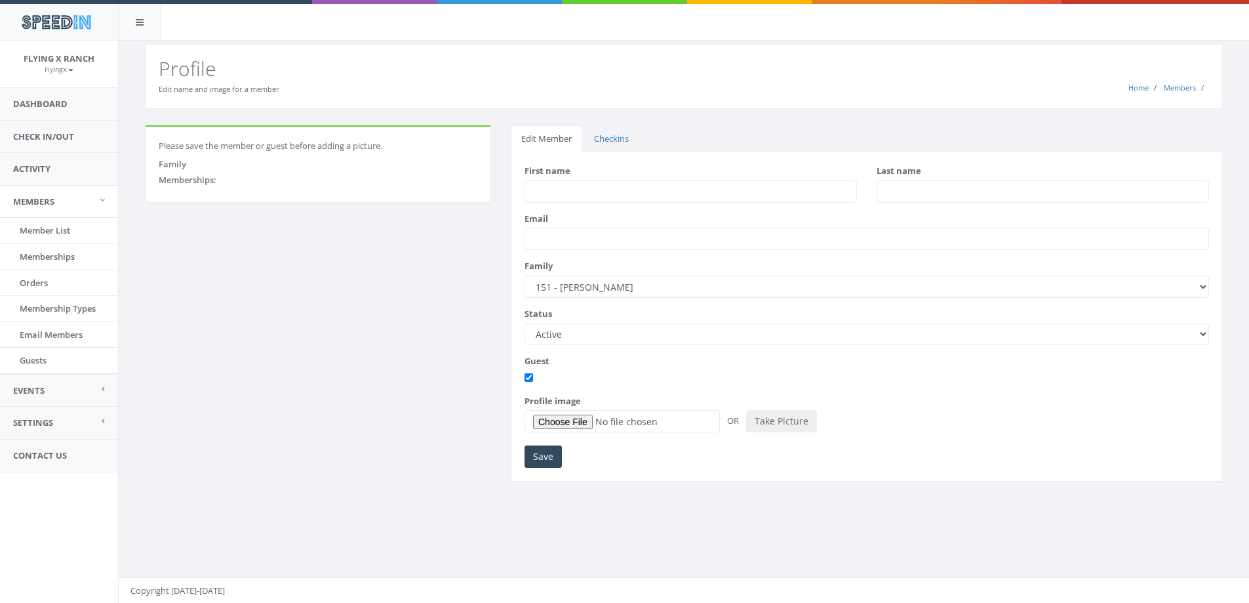
click at [586, 188] on input "First name" at bounding box center [691, 191] width 333 height 22
click at [586, 188] on input "[PERSON_NAME]" at bounding box center [691, 191] width 333 height 22
type input "Julianna 12"
click at [539, 456] on input "Save" at bounding box center [543, 456] width 37 height 22
type input "?"
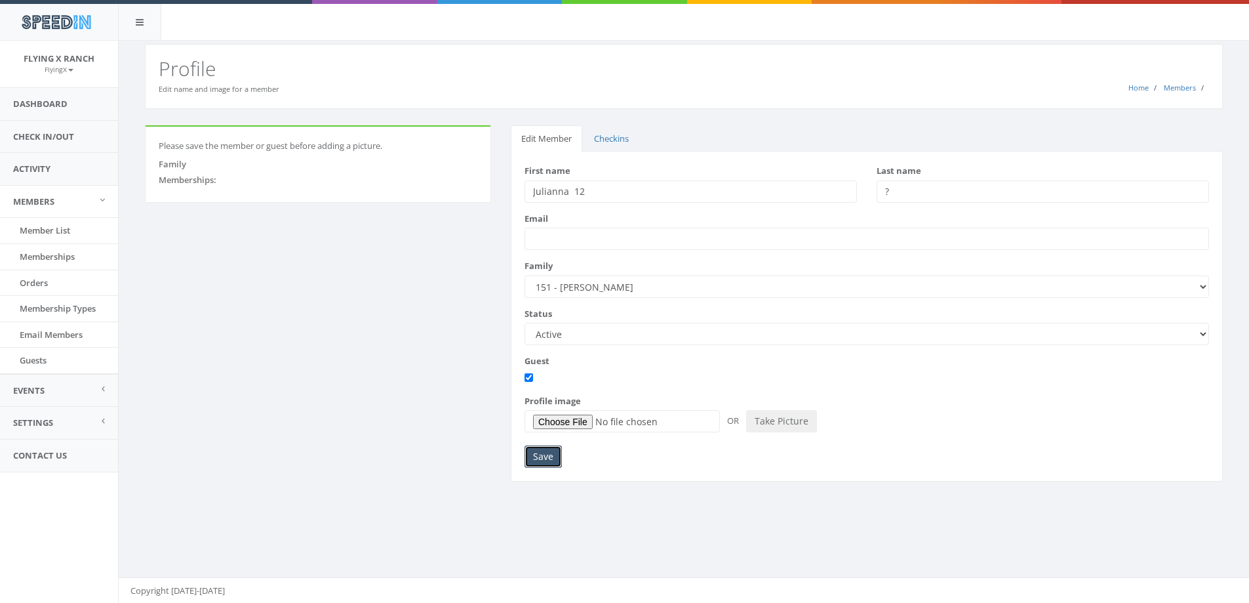
click at [551, 455] on input "Save" at bounding box center [543, 456] width 37 height 22
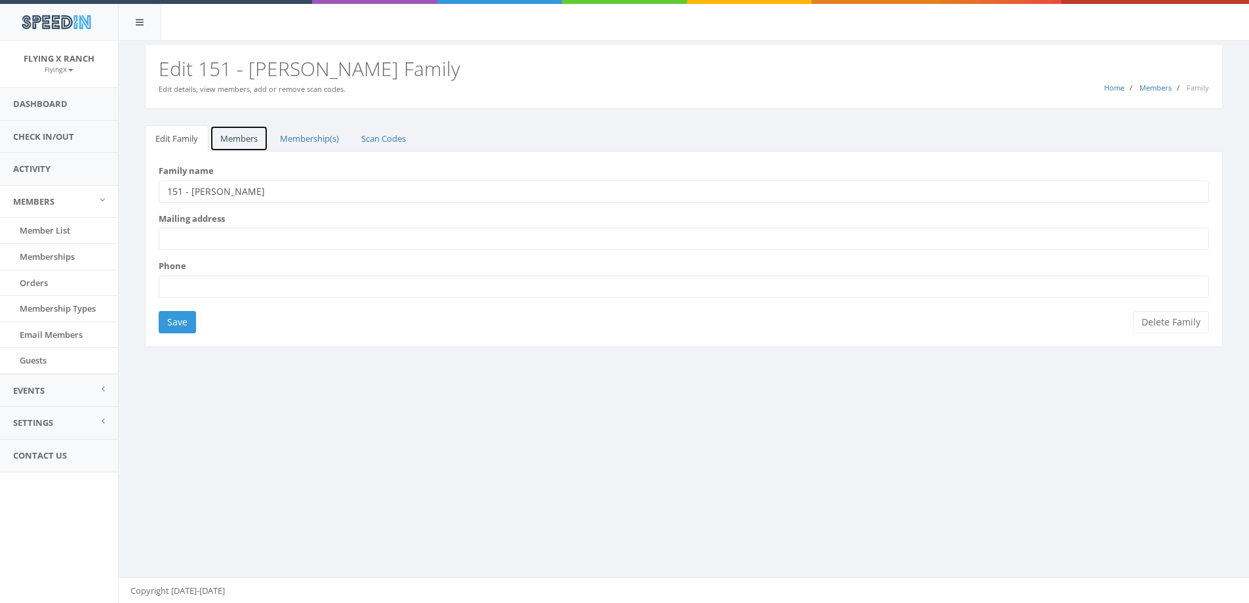
click at [236, 144] on link "Members" at bounding box center [239, 138] width 58 height 27
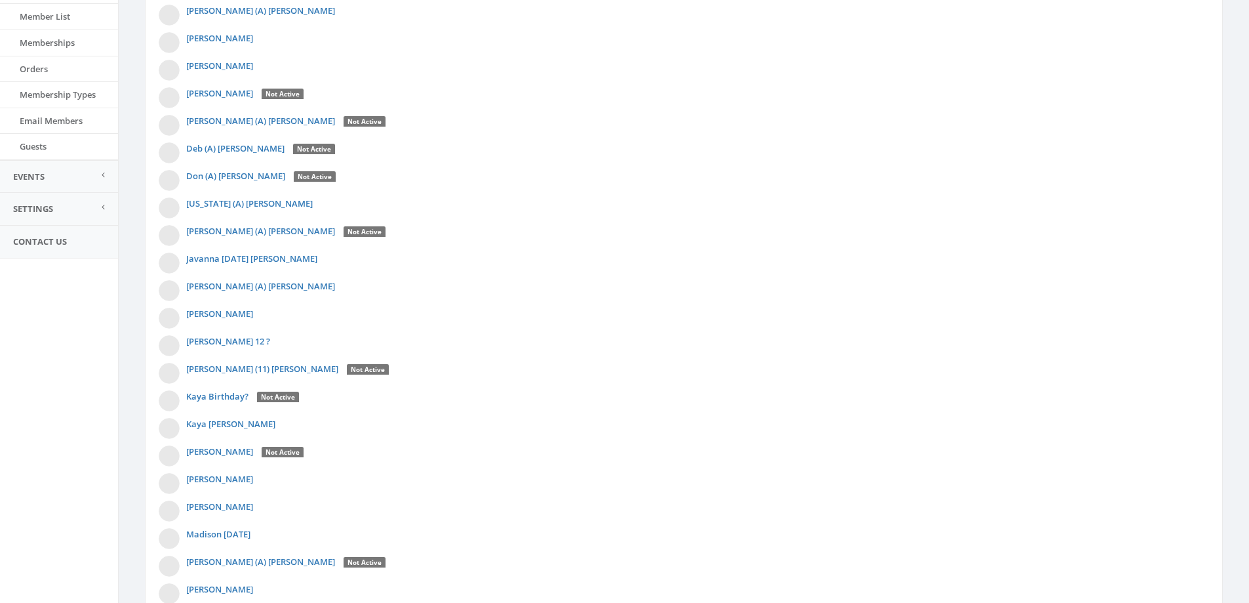
scroll to position [438, 0]
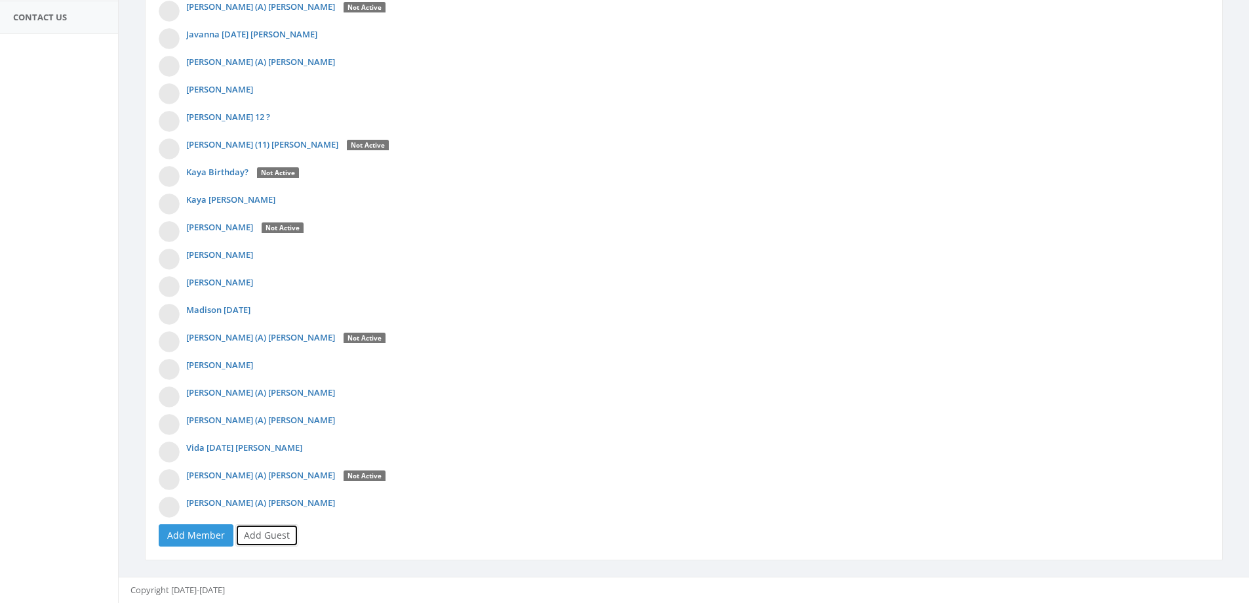
click at [270, 531] on link "Add Guest" at bounding box center [266, 535] width 63 height 22
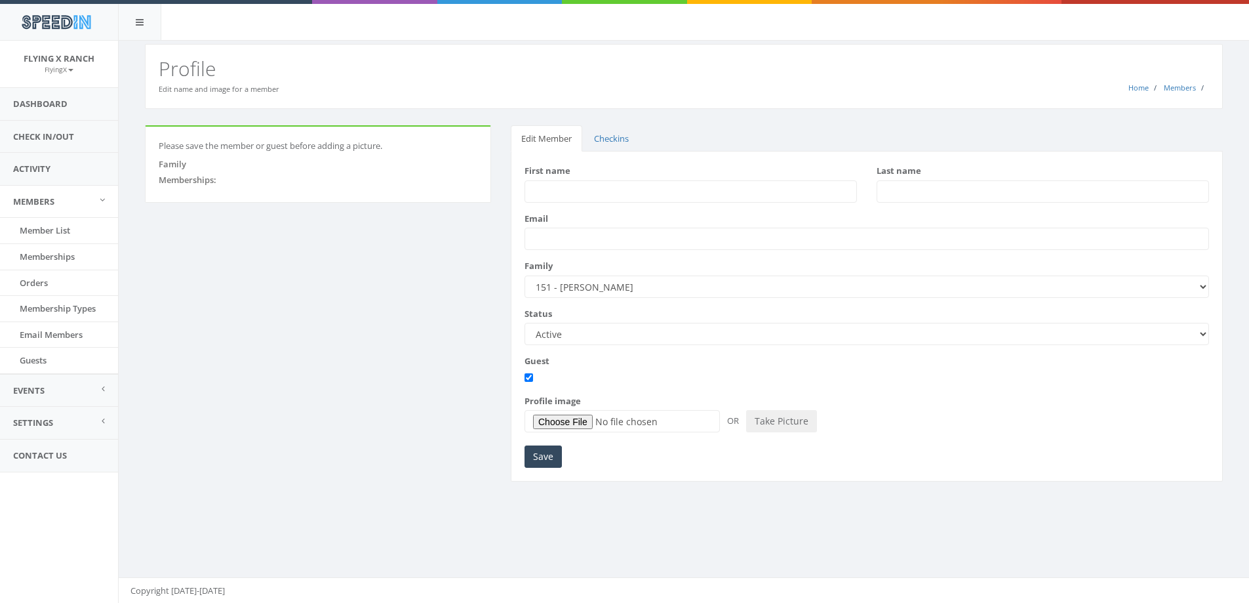
click at [556, 190] on input "First name" at bounding box center [691, 191] width 333 height 22
type input "Addyson 12"
type input "?"
click at [558, 462] on input "Save" at bounding box center [543, 456] width 37 height 22
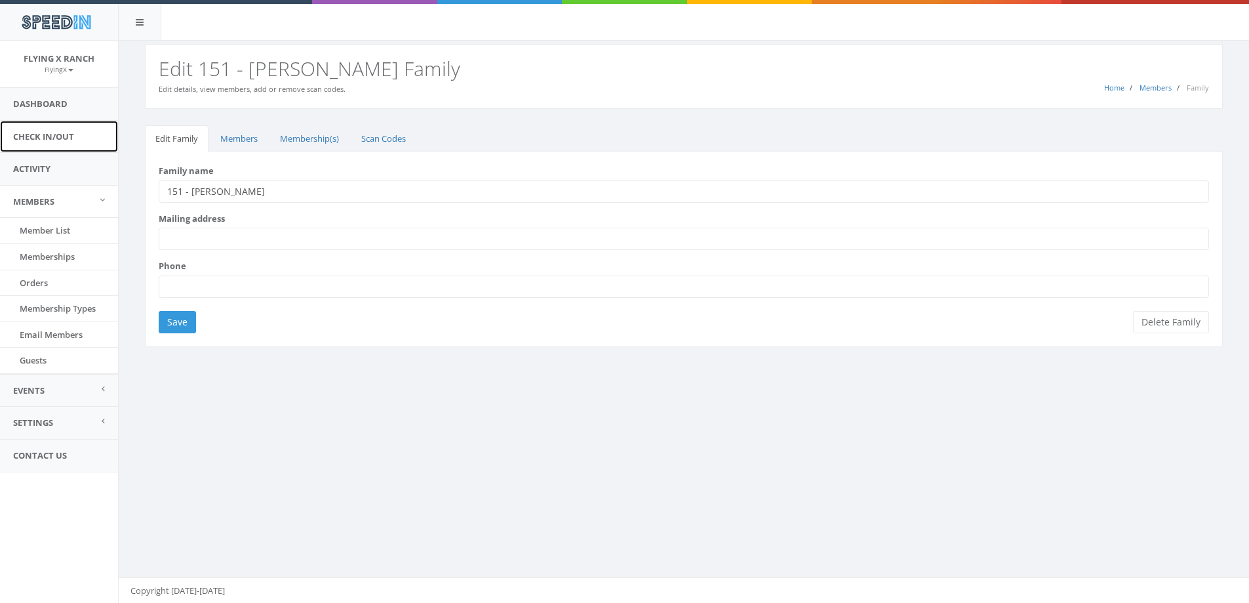
click at [57, 134] on link "Check In/Out" at bounding box center [59, 137] width 118 height 32
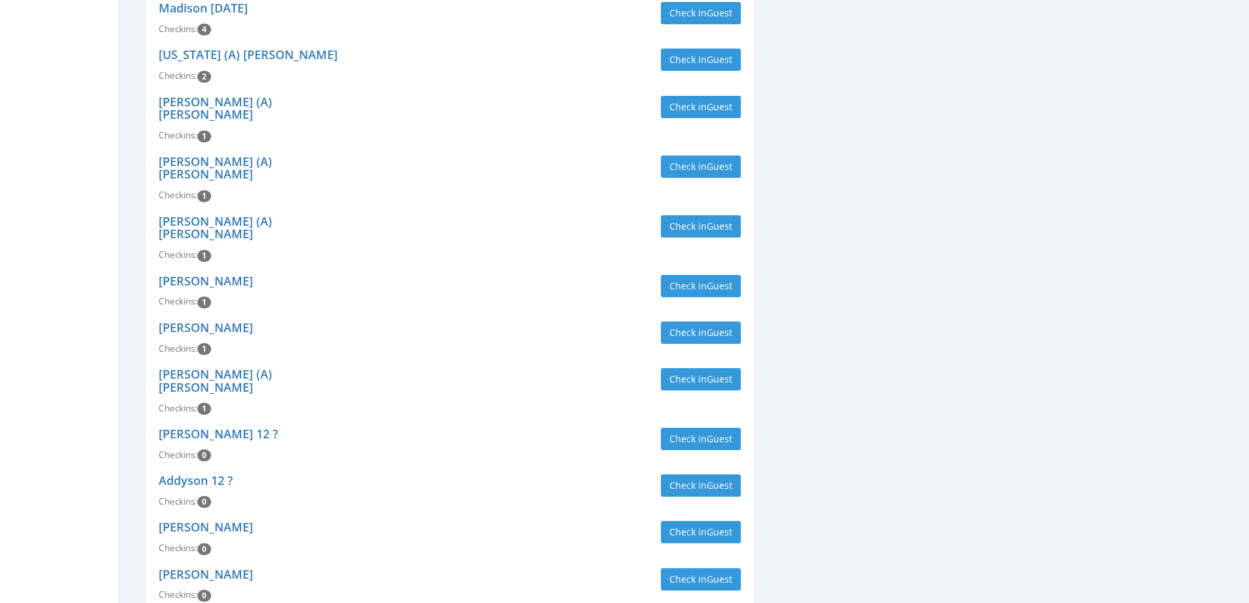
scroll to position [580, 0]
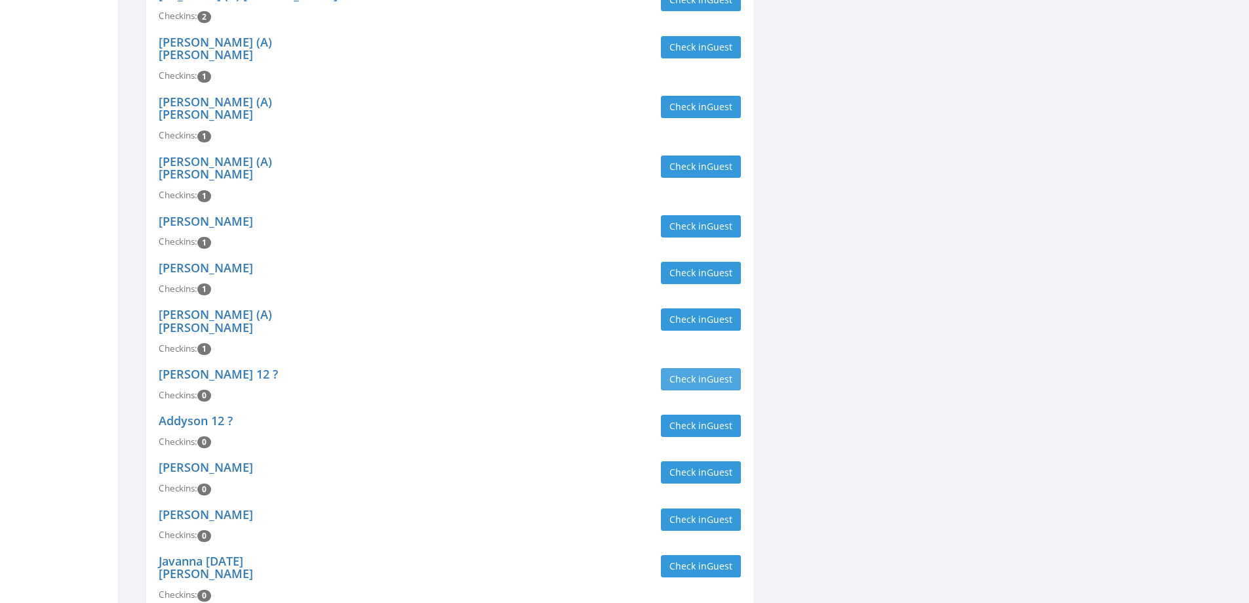
type input "[PERSON_NAME]"
click at [725, 373] on span "Guest" at bounding box center [720, 379] width 26 height 12
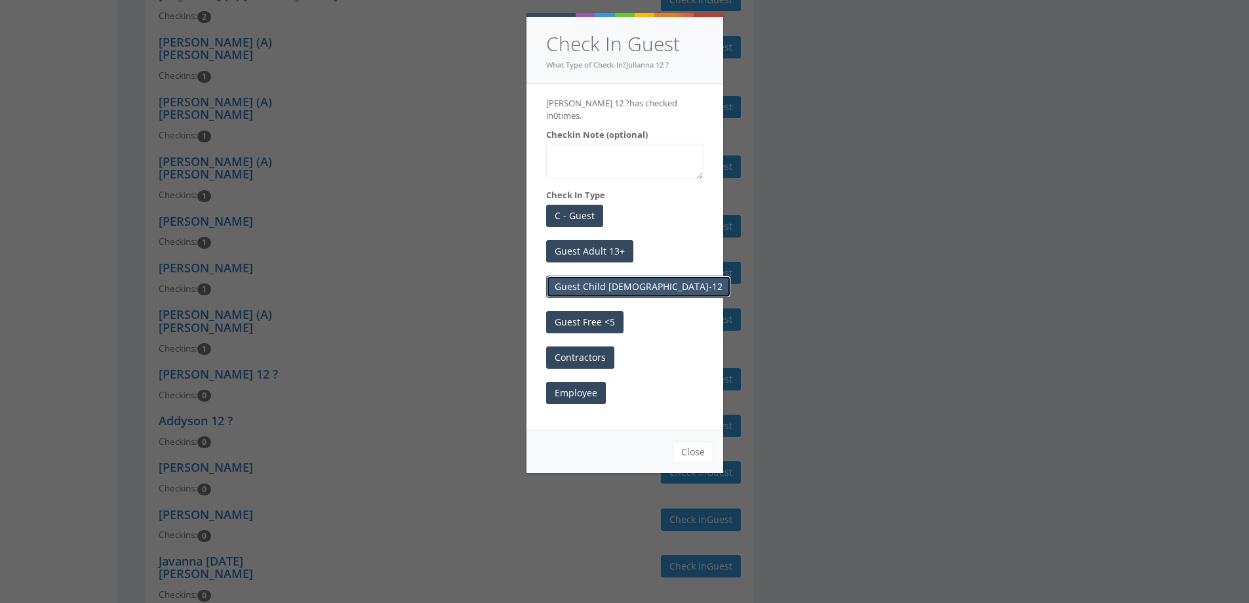
click at [615, 275] on button "Guest Child [DEMOGRAPHIC_DATA]-12" at bounding box center [638, 286] width 185 height 22
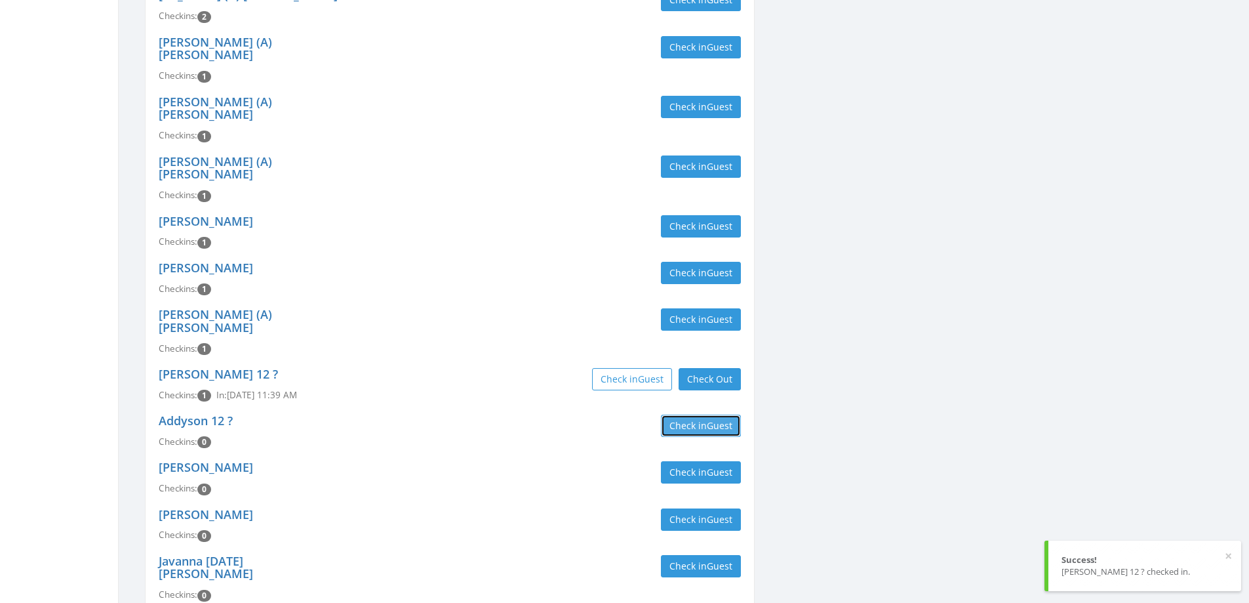
click at [686, 415] on button "Check in Guest" at bounding box center [701, 426] width 80 height 22
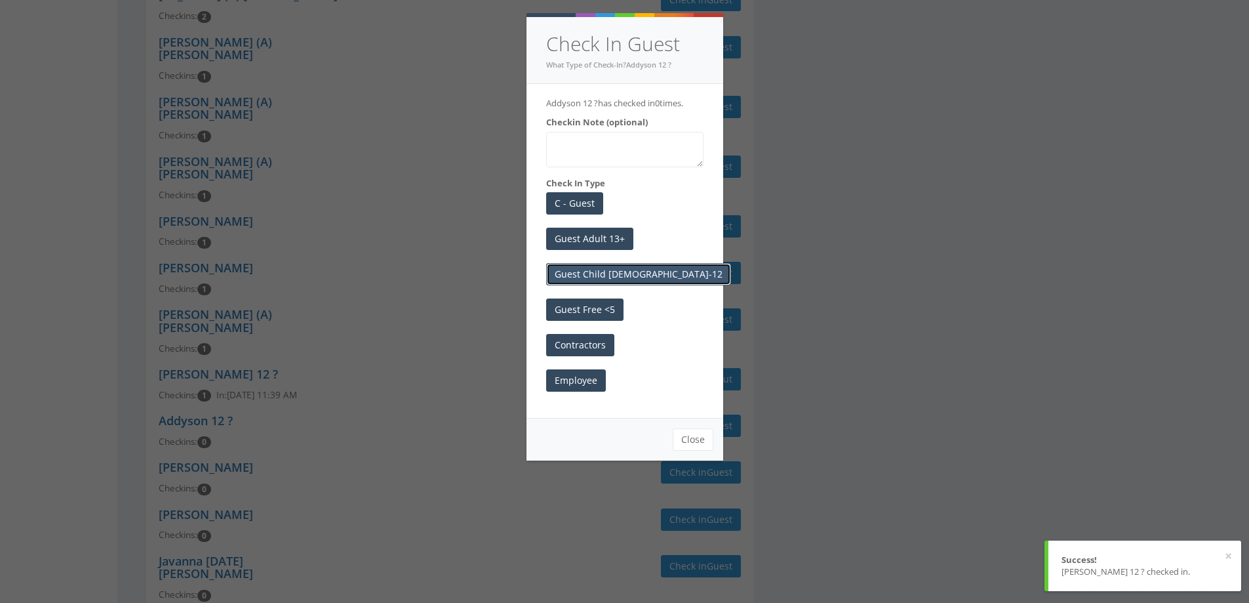
click at [622, 277] on button "Guest Child [DEMOGRAPHIC_DATA]-12" at bounding box center [638, 274] width 185 height 22
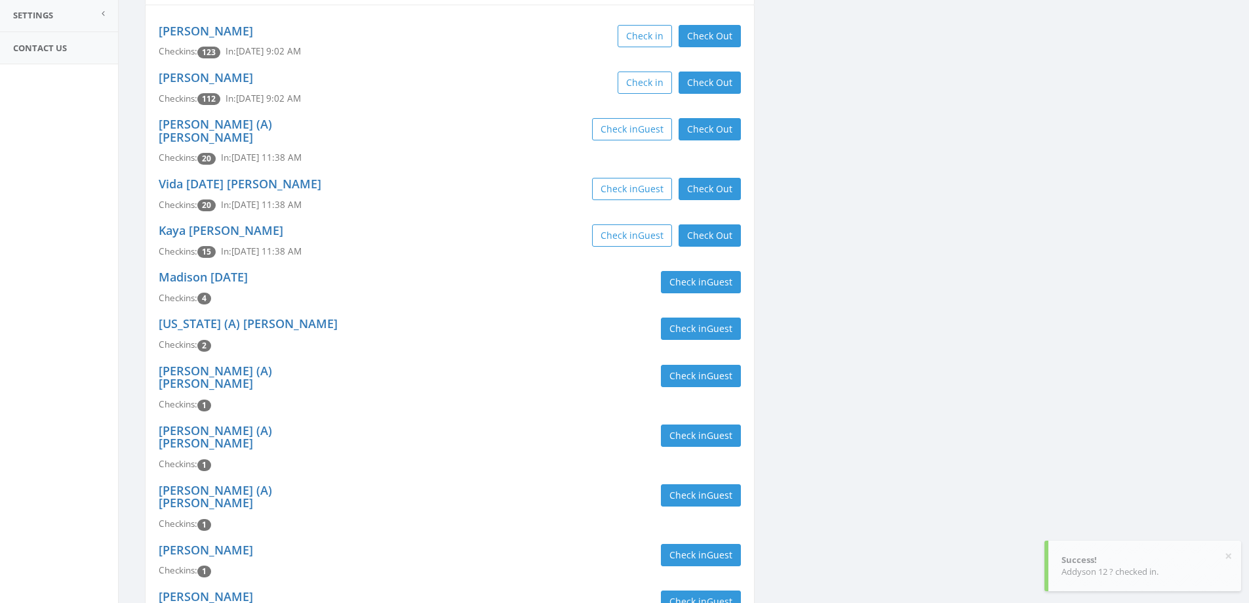
scroll to position [0, 0]
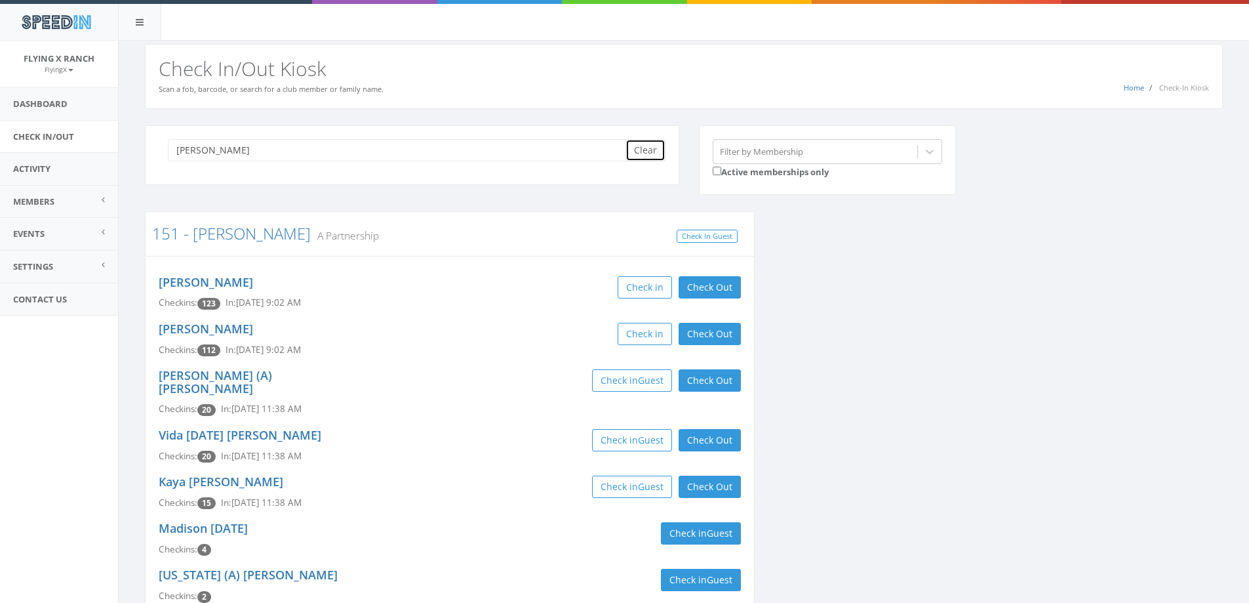
click at [628, 154] on button "Clear" at bounding box center [646, 150] width 40 height 22
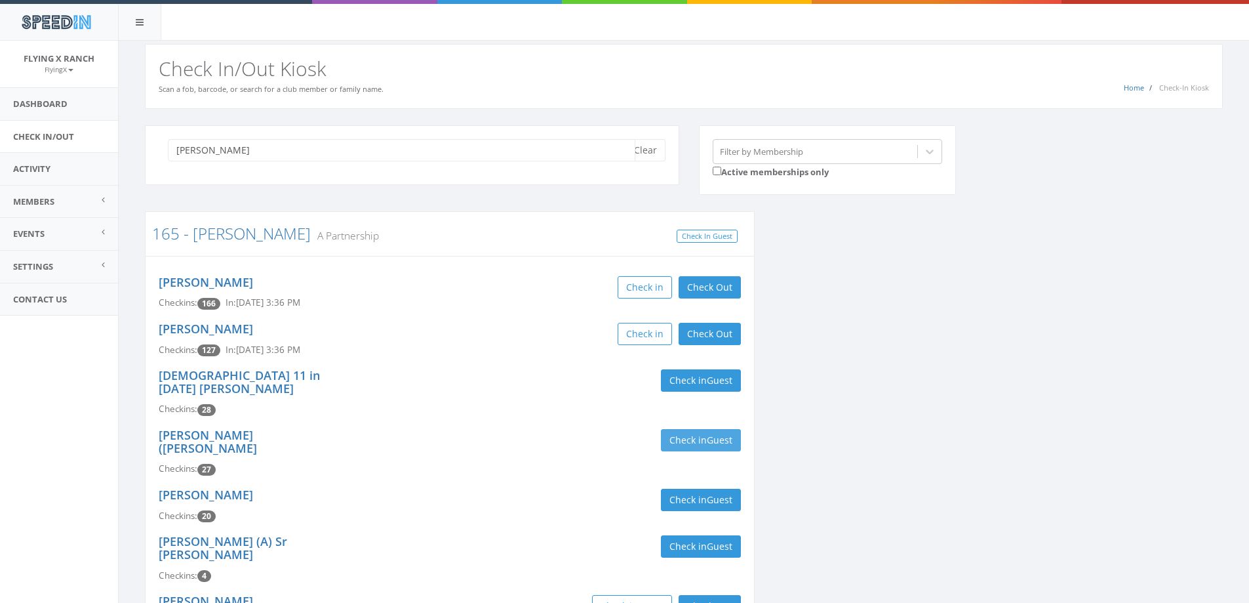
type input "[PERSON_NAME]"
click at [725, 434] on span "Guest" at bounding box center [720, 440] width 26 height 12
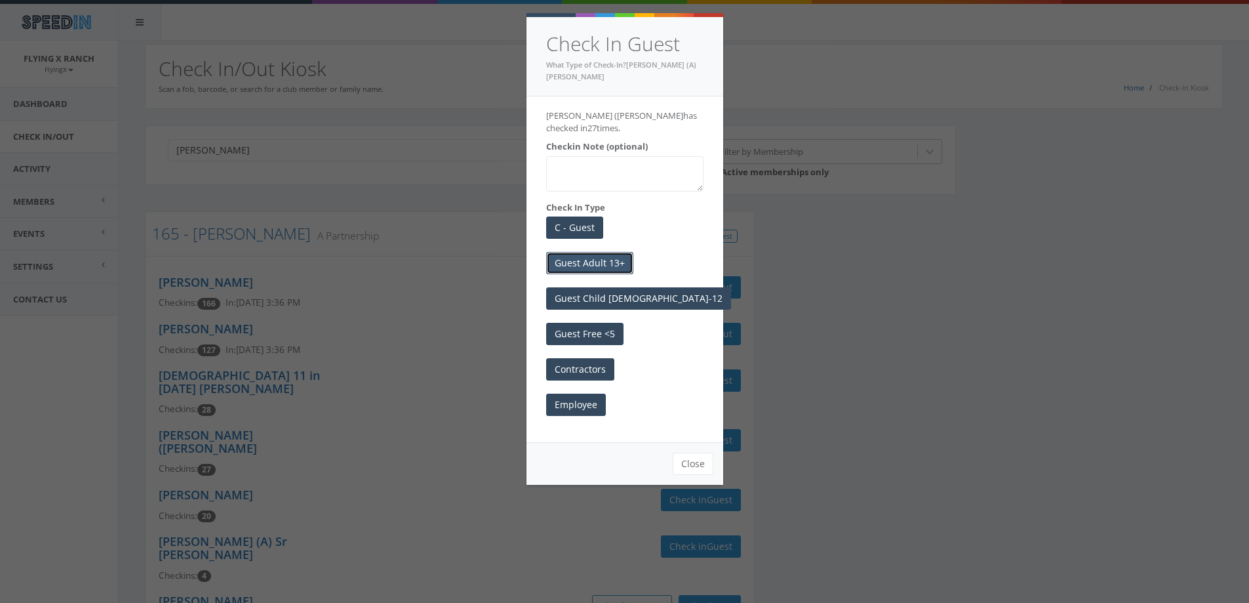
click at [607, 252] on button "Guest Adult 13+" at bounding box center [589, 263] width 87 height 22
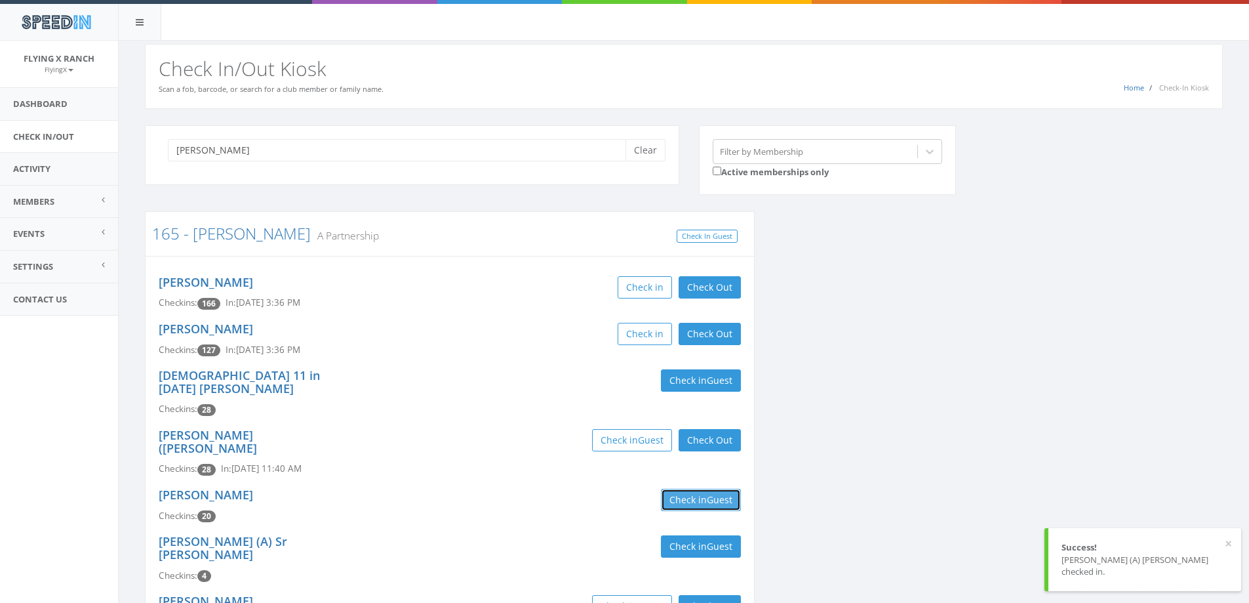
click at [693, 489] on button "Check in Guest" at bounding box center [701, 500] width 80 height 22
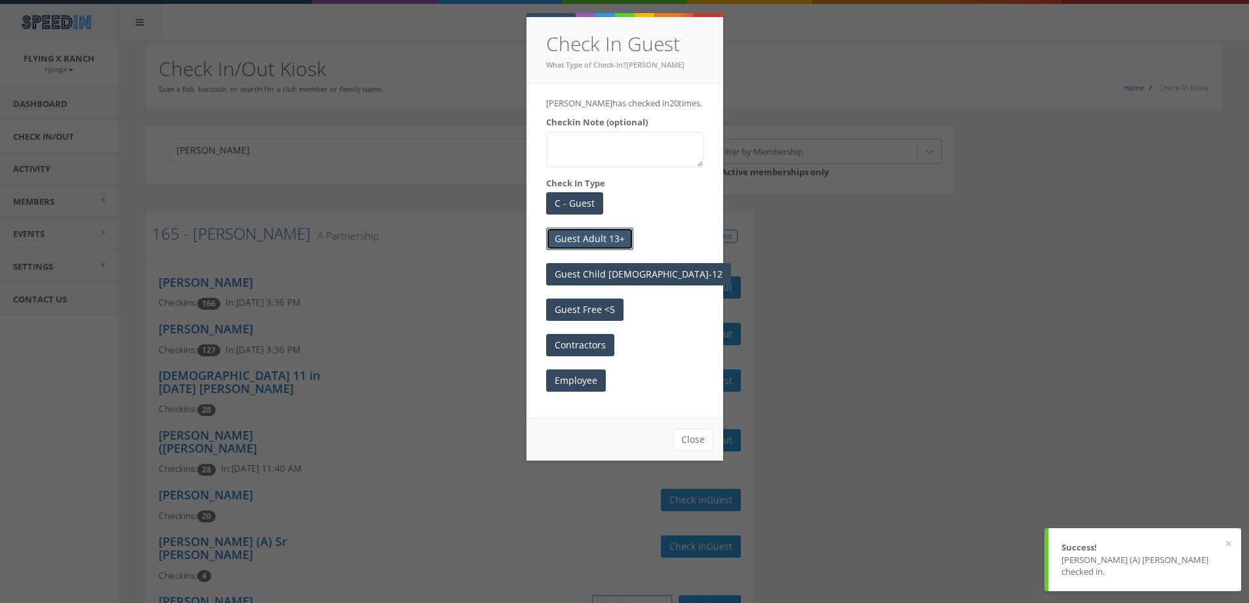
click at [614, 250] on button "Guest Adult 13+" at bounding box center [589, 239] width 87 height 22
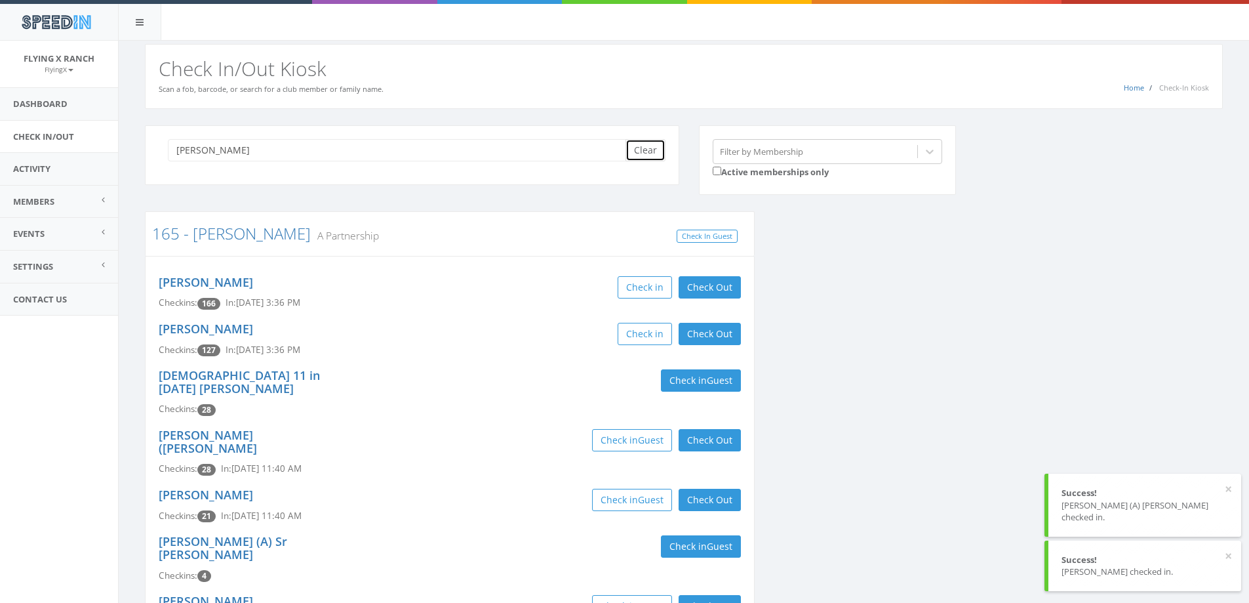
click at [649, 148] on button "Clear" at bounding box center [646, 150] width 40 height 22
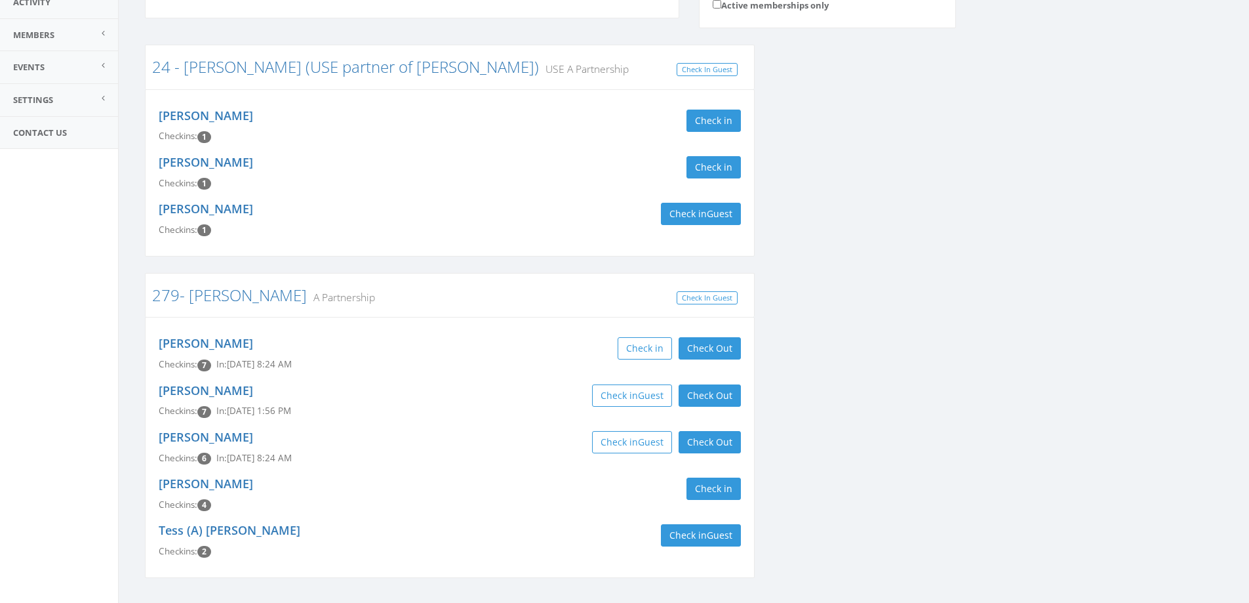
scroll to position [197, 0]
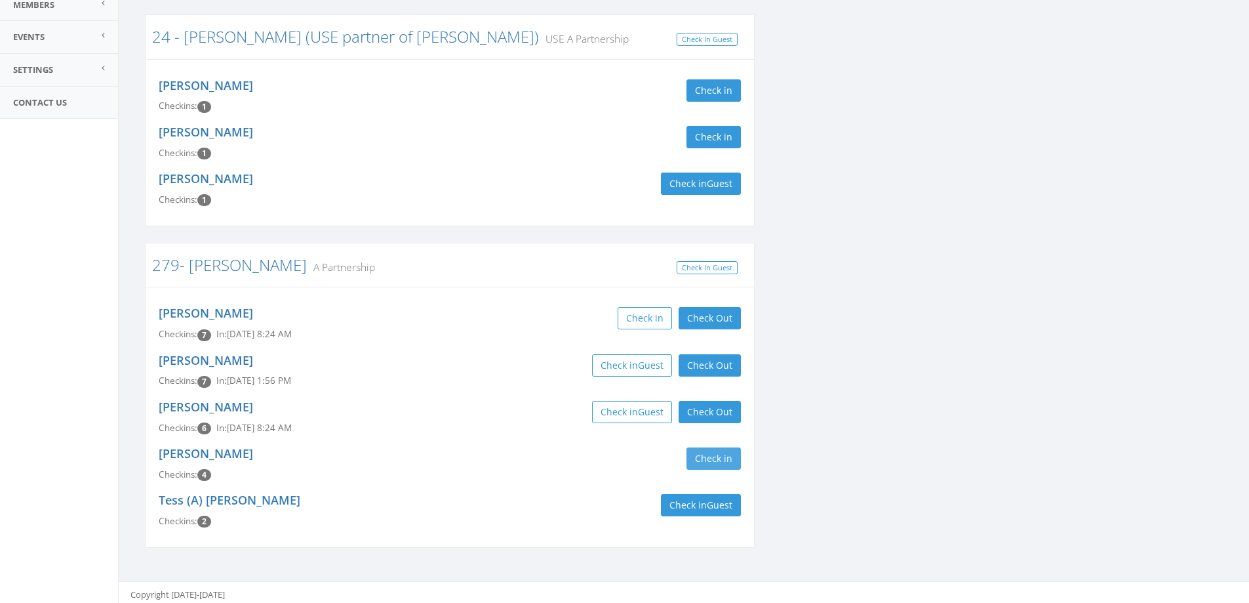
type input "bryso"
click at [706, 457] on button "Check in" at bounding box center [714, 458] width 54 height 22
click at [503, 407] on div "Check in Guest Check Out Check Out" at bounding box center [600, 412] width 281 height 22
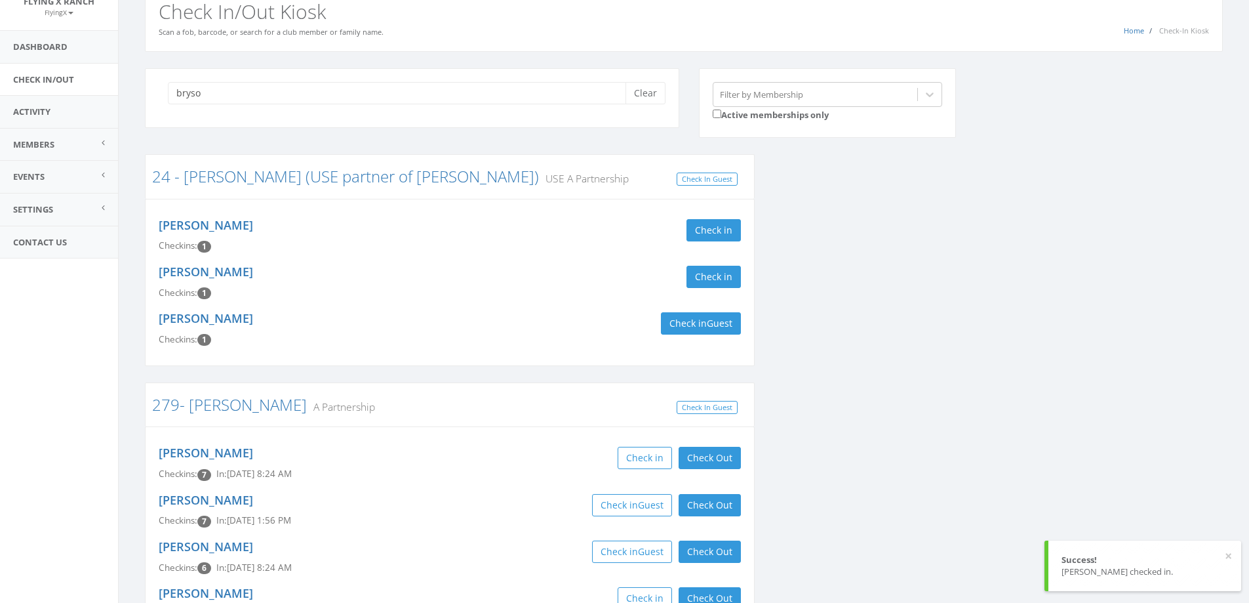
scroll to position [0, 0]
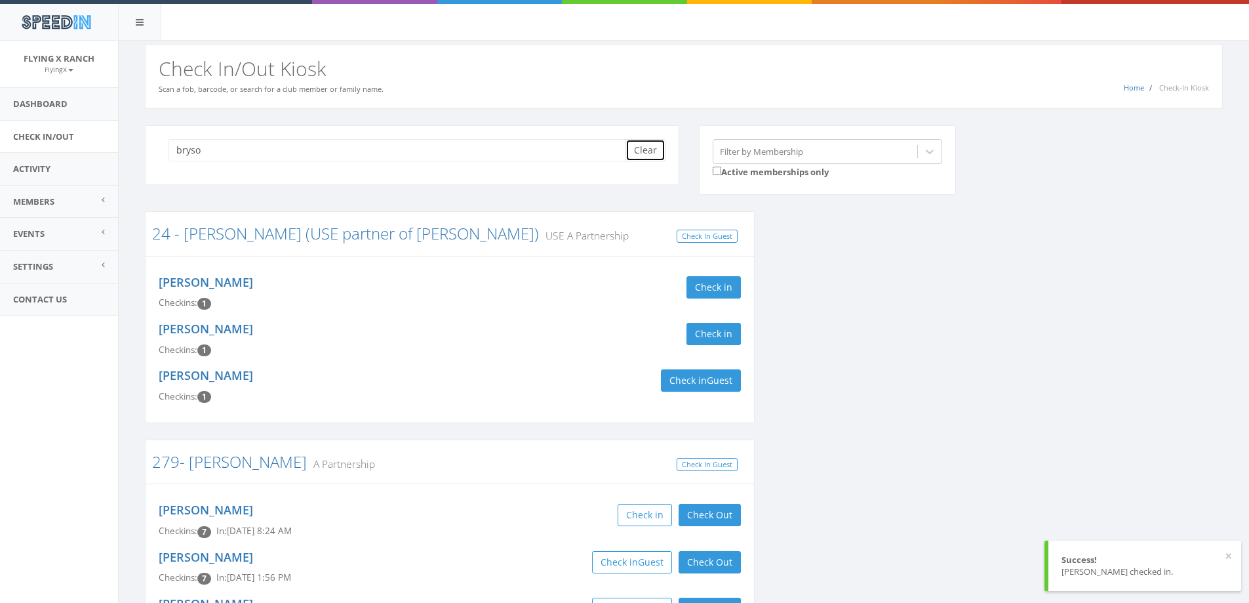
click at [636, 156] on button "Clear" at bounding box center [646, 150] width 40 height 22
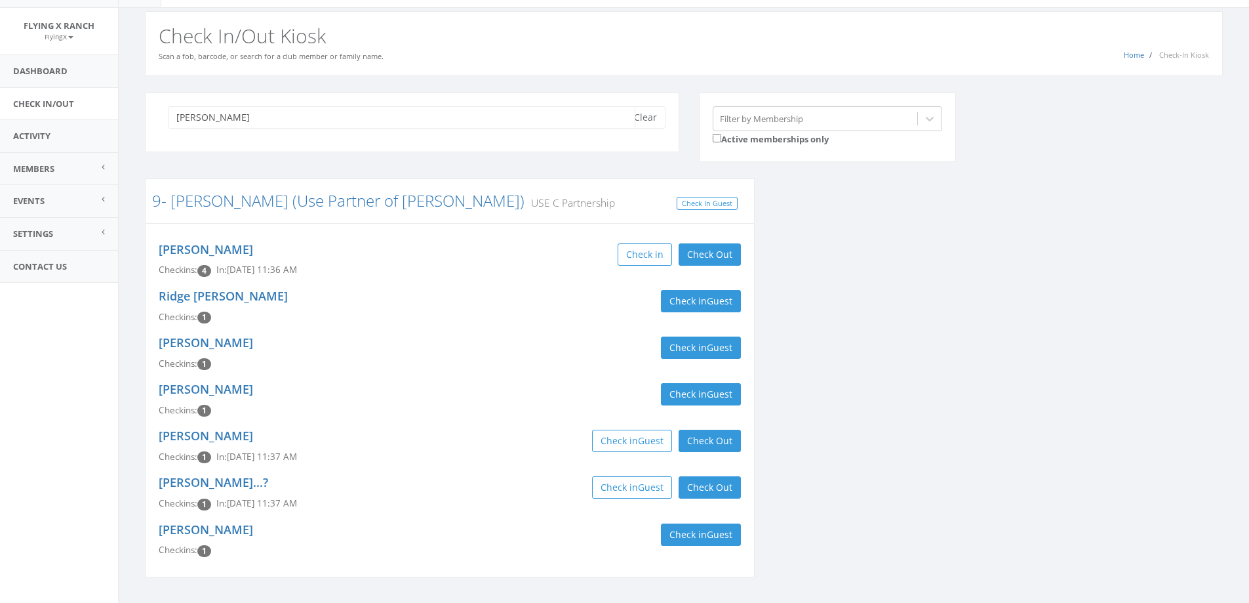
scroll to position [66, 0]
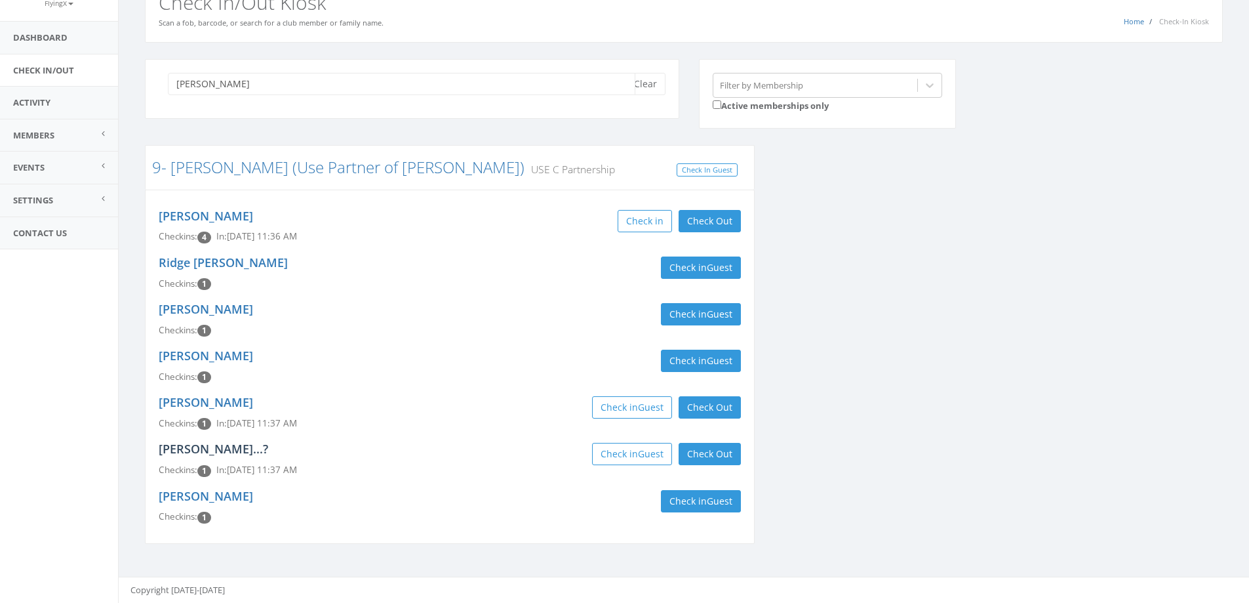
type input "anderson"
click at [194, 446] on link "Brian Argas...?" at bounding box center [214, 449] width 110 height 16
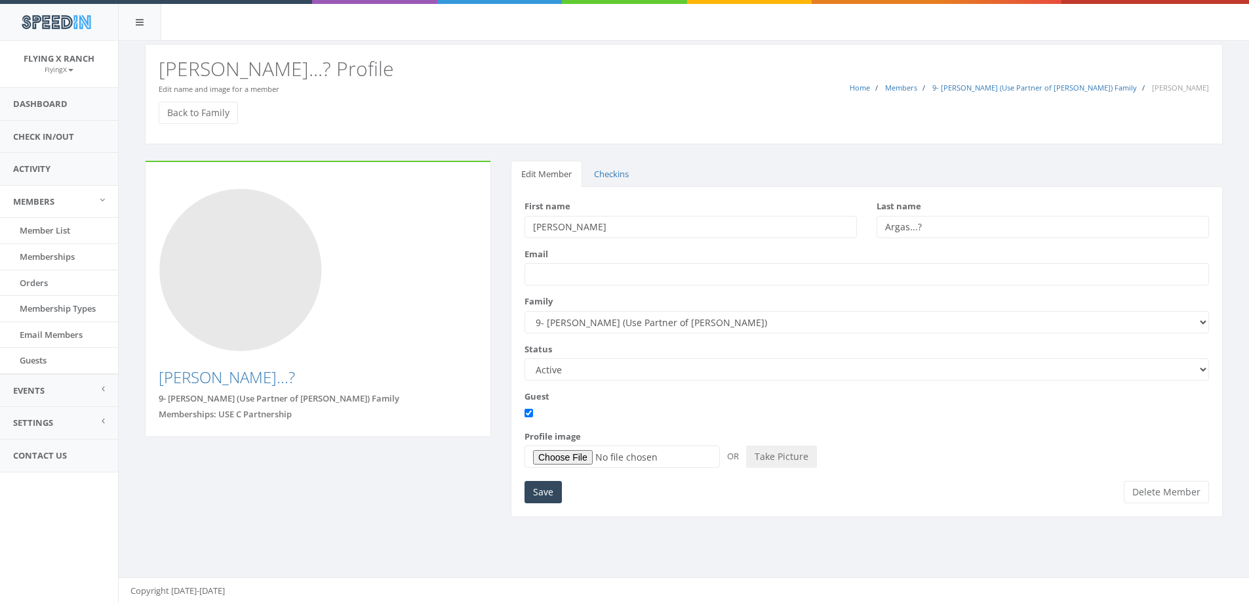
drag, startPoint x: 938, startPoint y: 228, endPoint x: 880, endPoint y: 234, distance: 58.0
click at [880, 234] on input "Argas...?" at bounding box center [1043, 227] width 333 height 22
type input "[PERSON_NAME]"
click at [540, 493] on input "Save" at bounding box center [543, 492] width 37 height 22
click at [58, 137] on link "Check In/Out" at bounding box center [59, 137] width 118 height 32
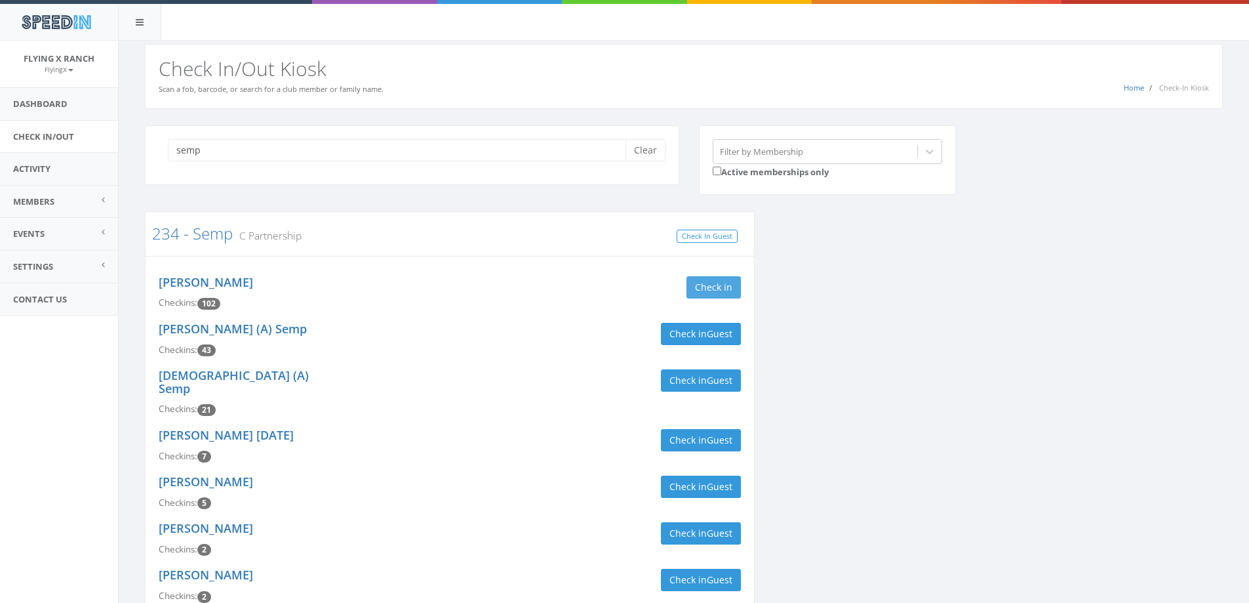
type input "semp"
click at [695, 284] on button "Check in" at bounding box center [714, 287] width 54 height 22
click at [695, 338] on button "Check in Guest" at bounding box center [701, 334] width 80 height 22
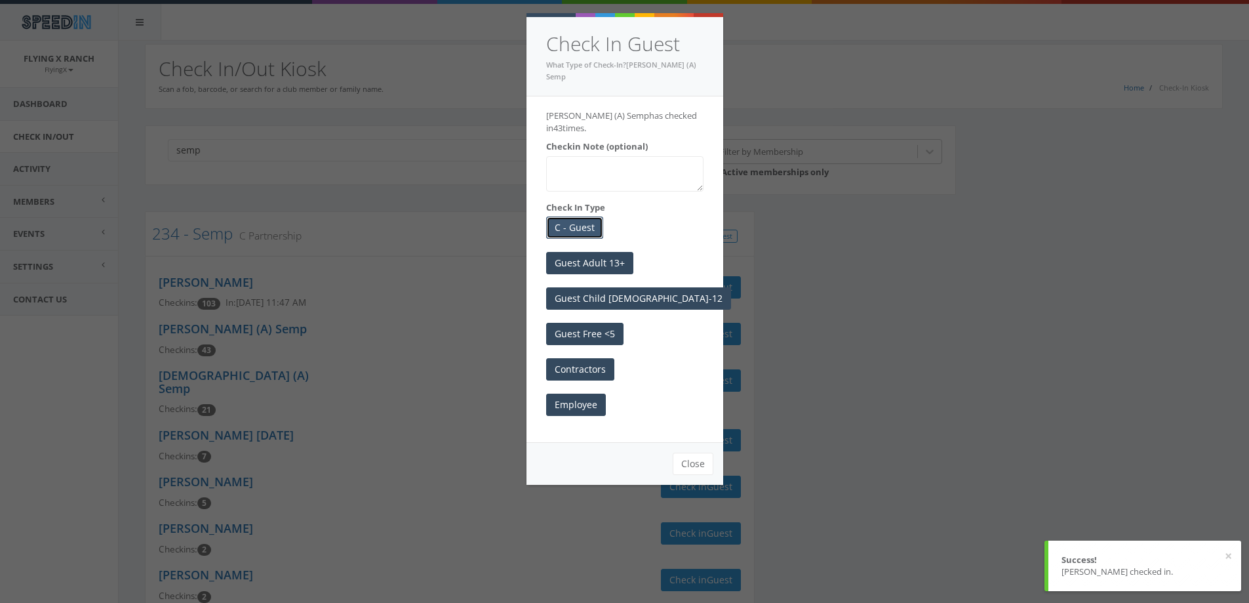
click at [574, 216] on button "C - Guest" at bounding box center [574, 227] width 57 height 22
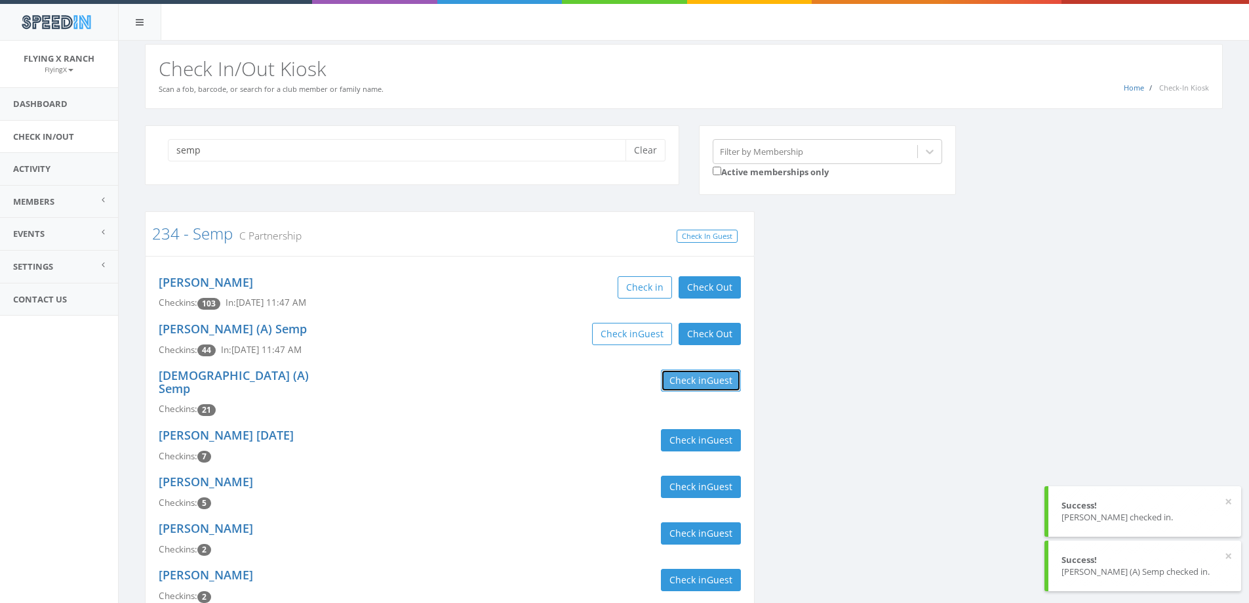
click at [678, 384] on button "Check in Guest" at bounding box center [701, 380] width 80 height 22
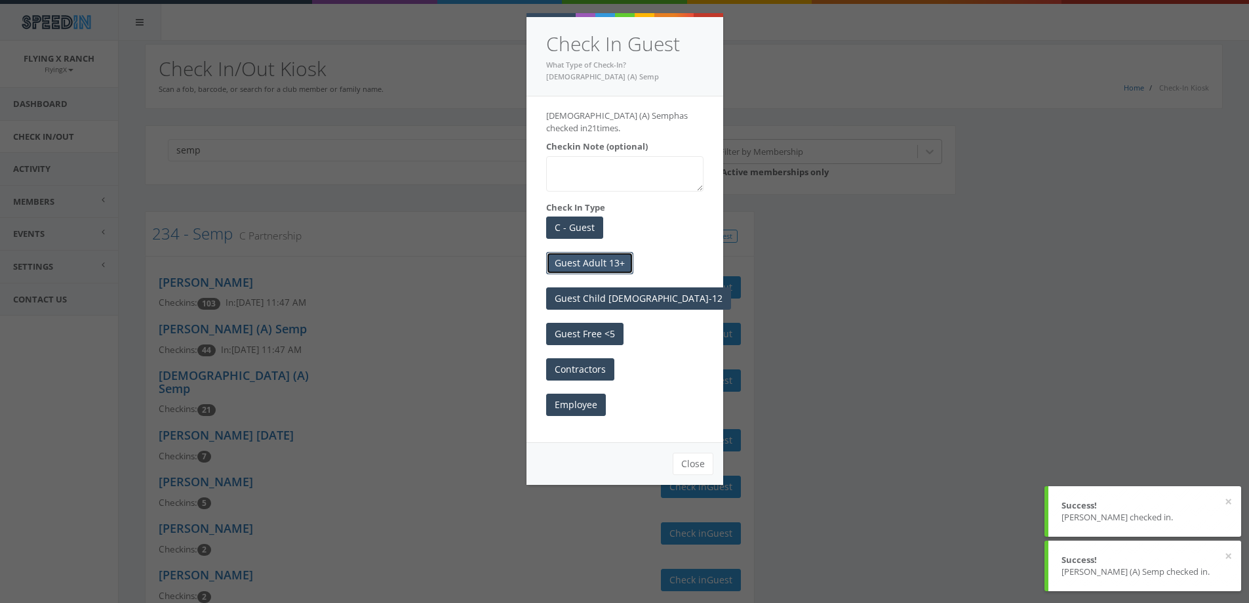
click at [598, 252] on button "Guest Adult 13+" at bounding box center [589, 263] width 87 height 22
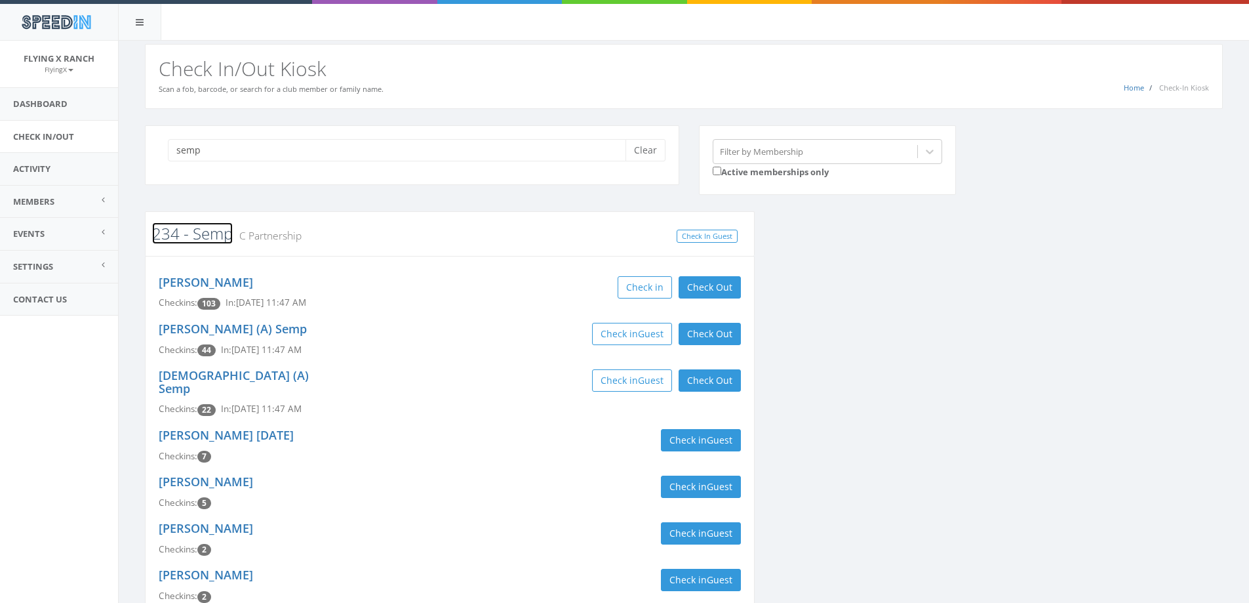
click at [210, 234] on link "234 - Semp" at bounding box center [192, 233] width 81 height 22
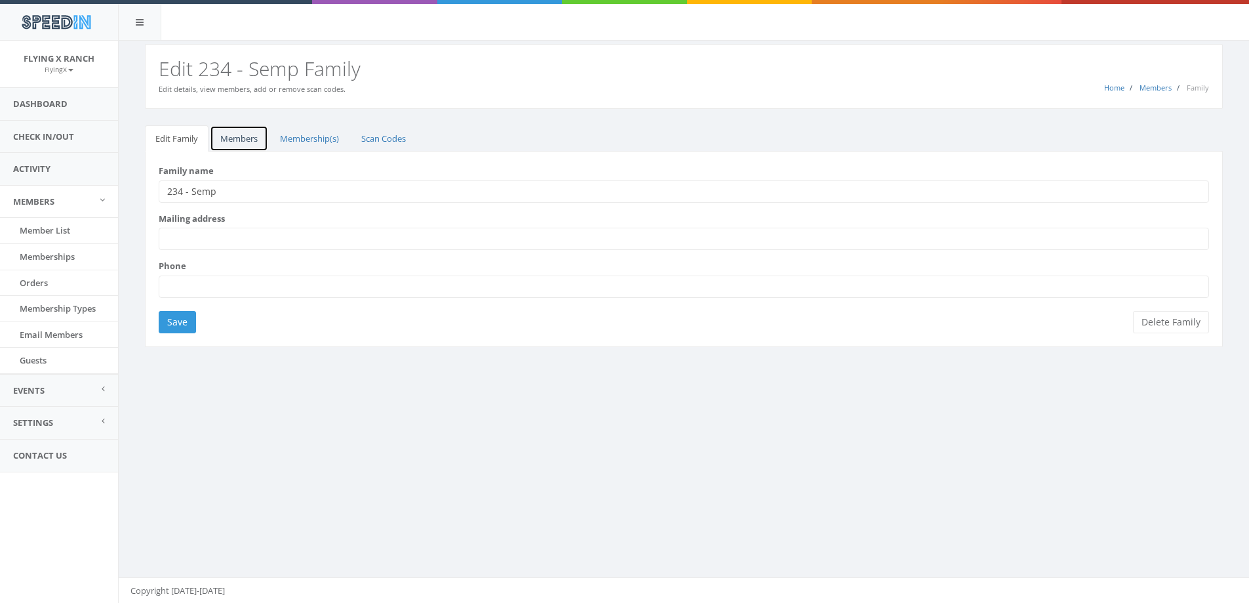
click at [253, 136] on link "Members" at bounding box center [239, 138] width 58 height 27
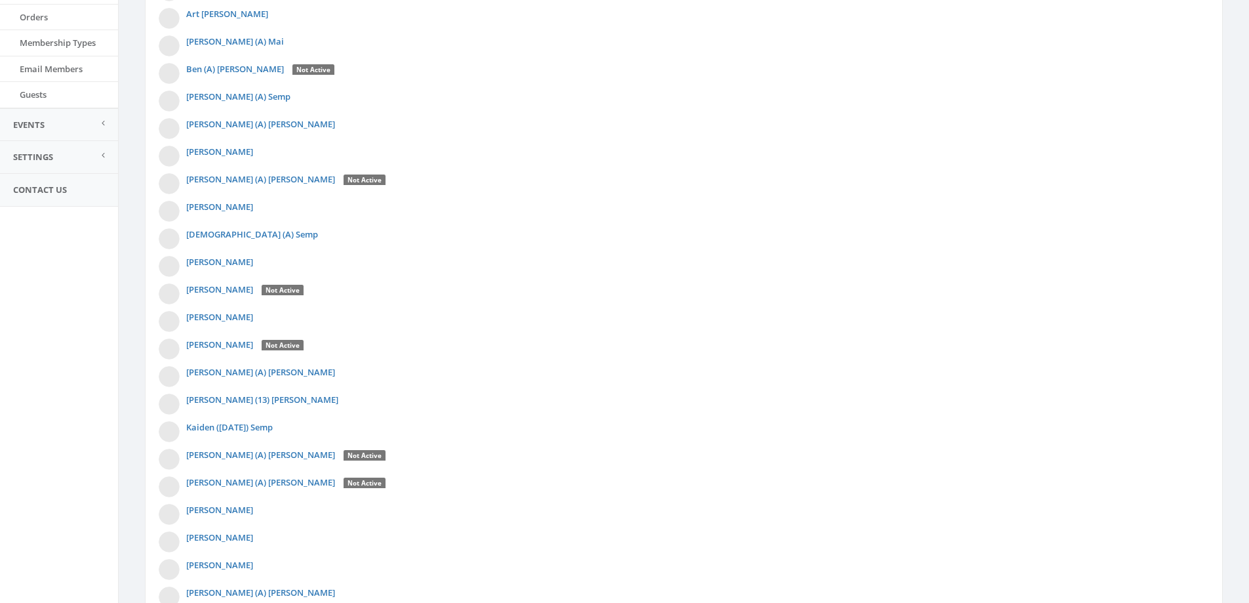
scroll to position [438, 0]
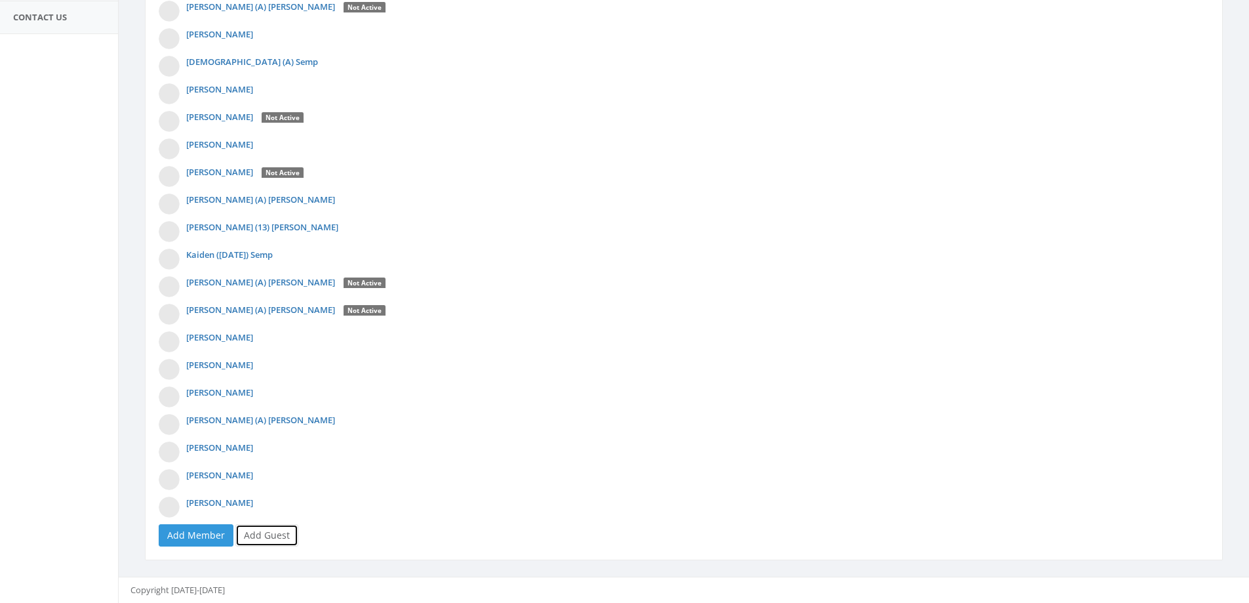
click at [268, 531] on link "Add Guest" at bounding box center [266, 535] width 63 height 22
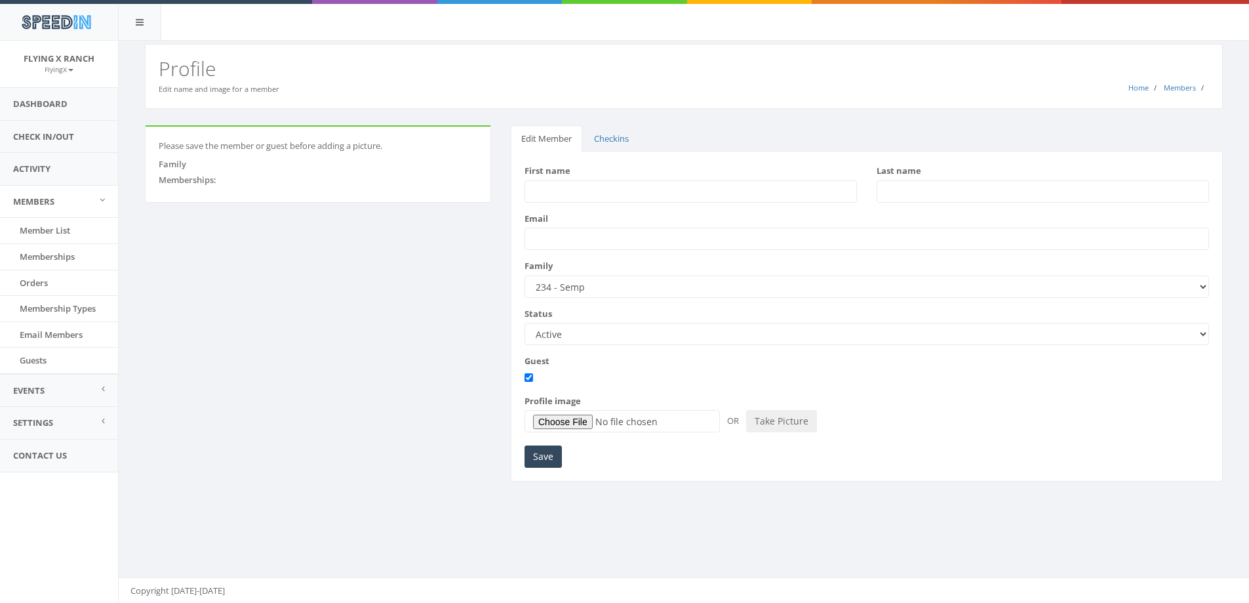
click at [571, 190] on input "First name" at bounding box center [691, 191] width 333 height 22
type input "Dalton"
type input "Haiar"
click at [538, 449] on input "Save" at bounding box center [543, 456] width 37 height 22
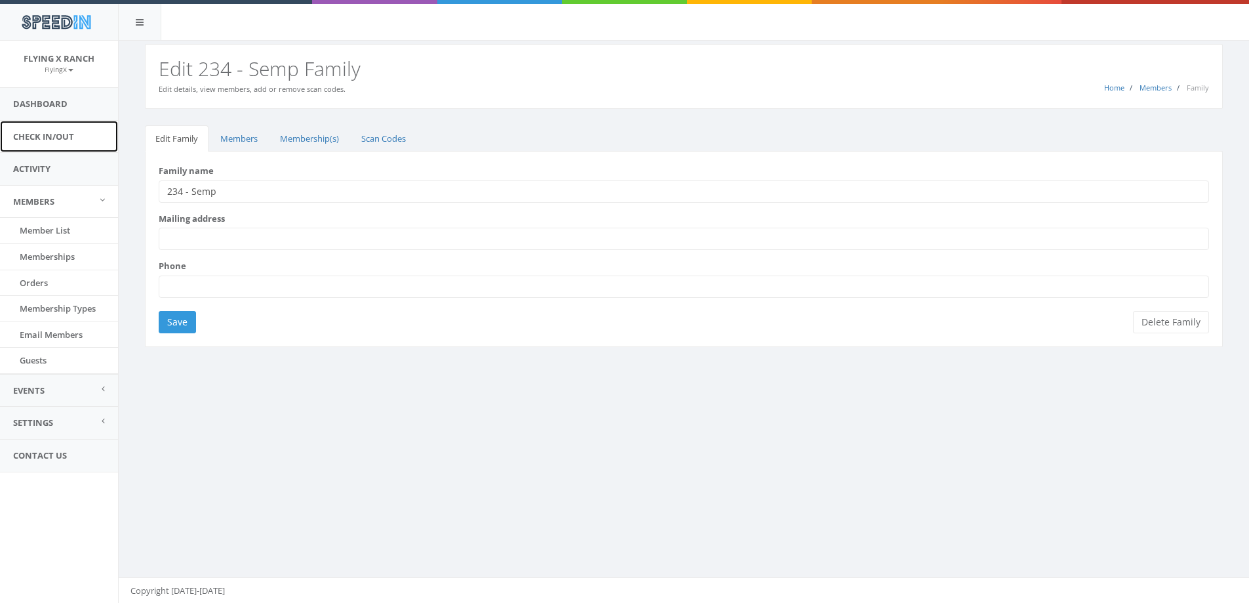
click at [80, 146] on link "Check In/Out" at bounding box center [59, 137] width 118 height 32
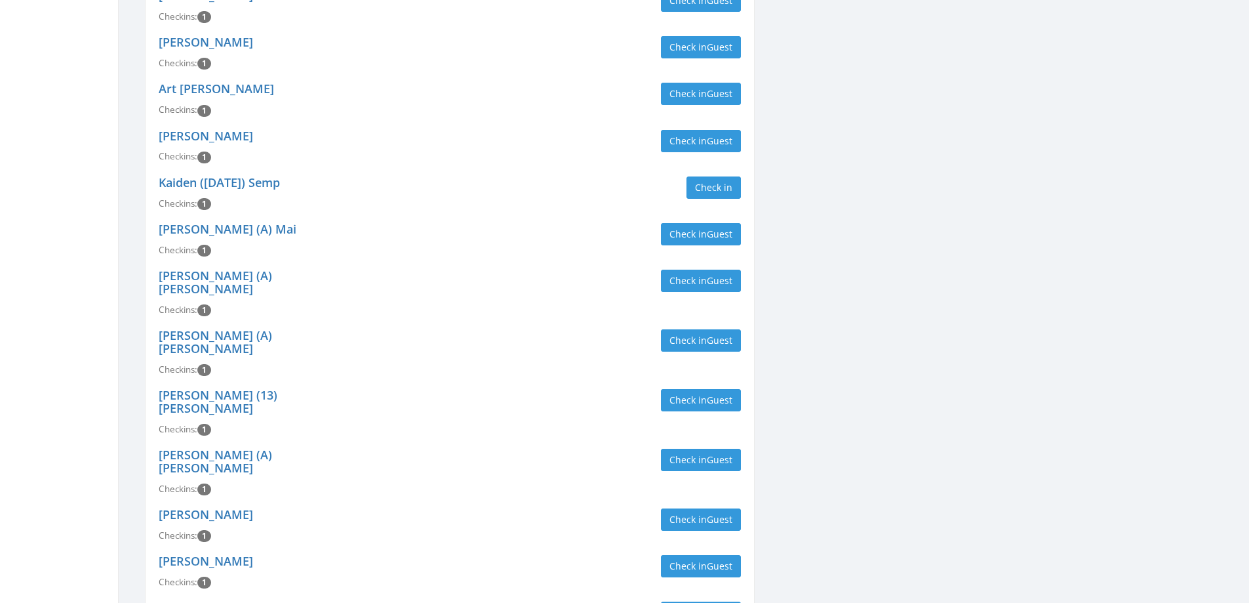
scroll to position [813, 0]
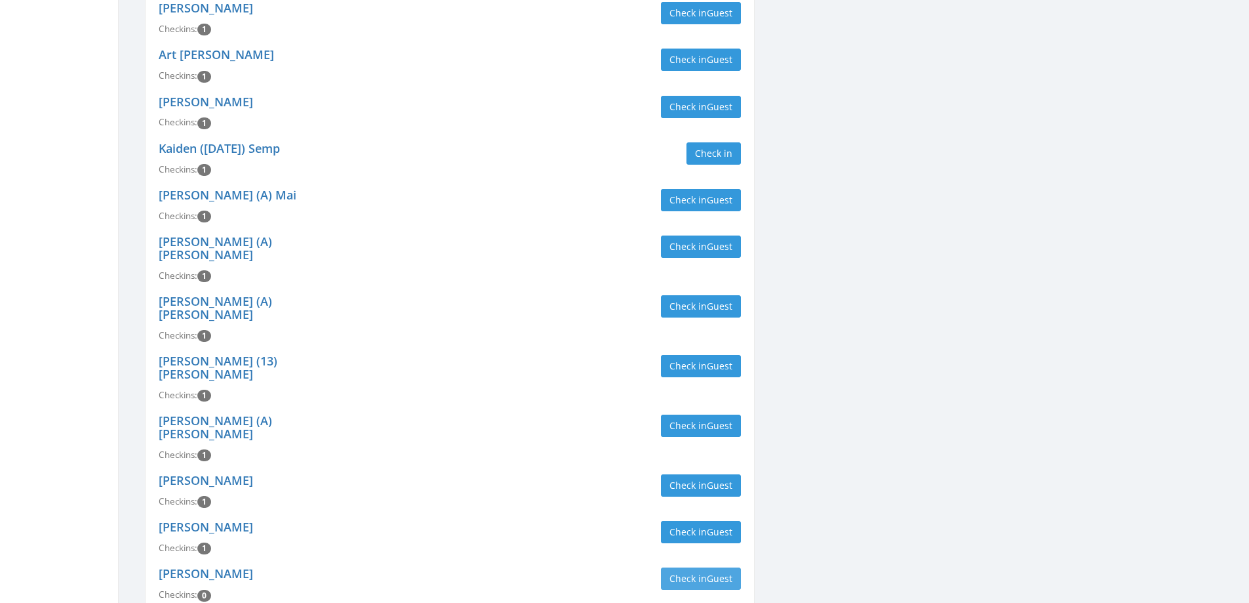
type input "semp"
click at [731, 572] on span "Guest" at bounding box center [720, 578] width 26 height 12
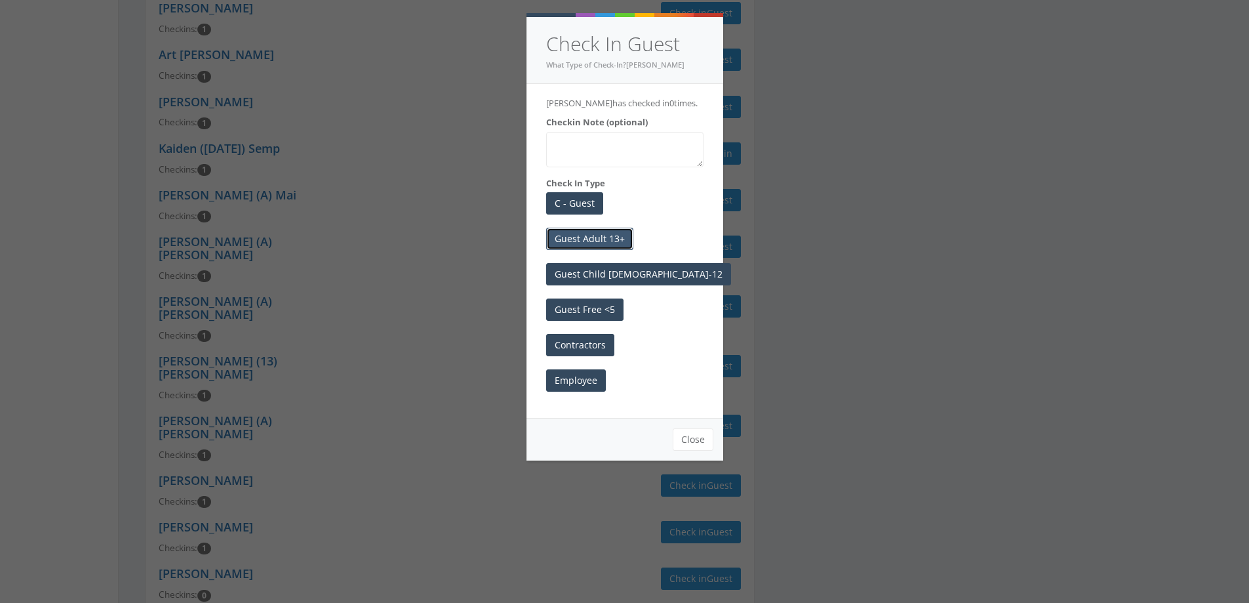
click at [613, 239] on button "Guest Adult 13+" at bounding box center [589, 239] width 87 height 22
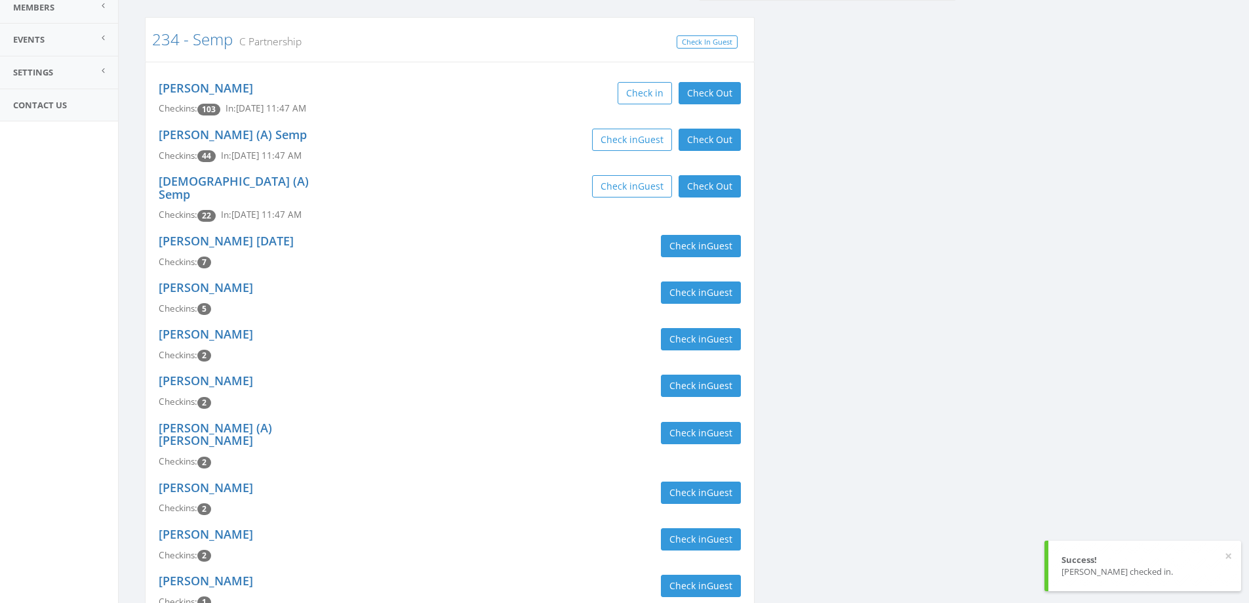
scroll to position [0, 0]
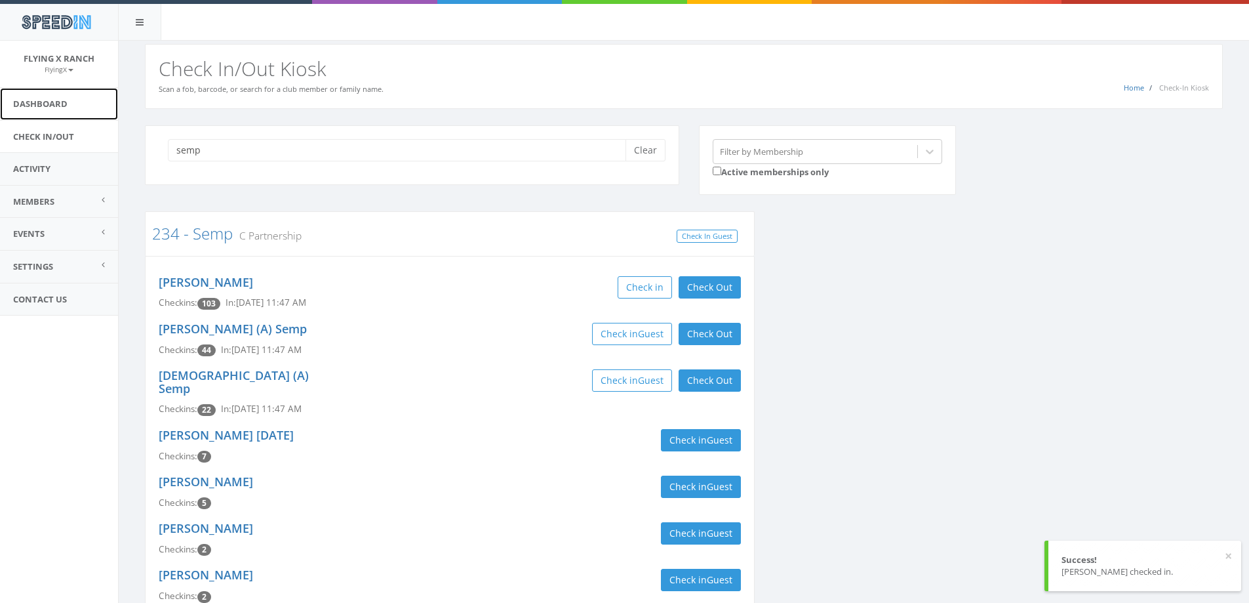
click at [49, 100] on link "Dashboard" at bounding box center [59, 104] width 118 height 32
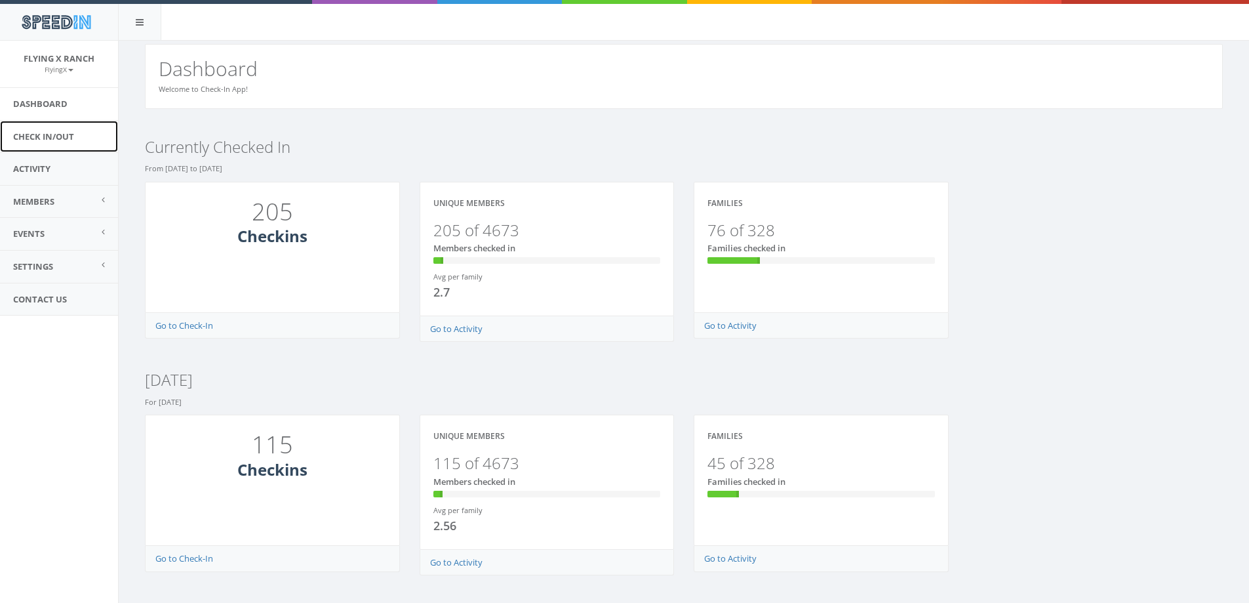
click at [68, 131] on link "Check In/Out" at bounding box center [59, 137] width 118 height 32
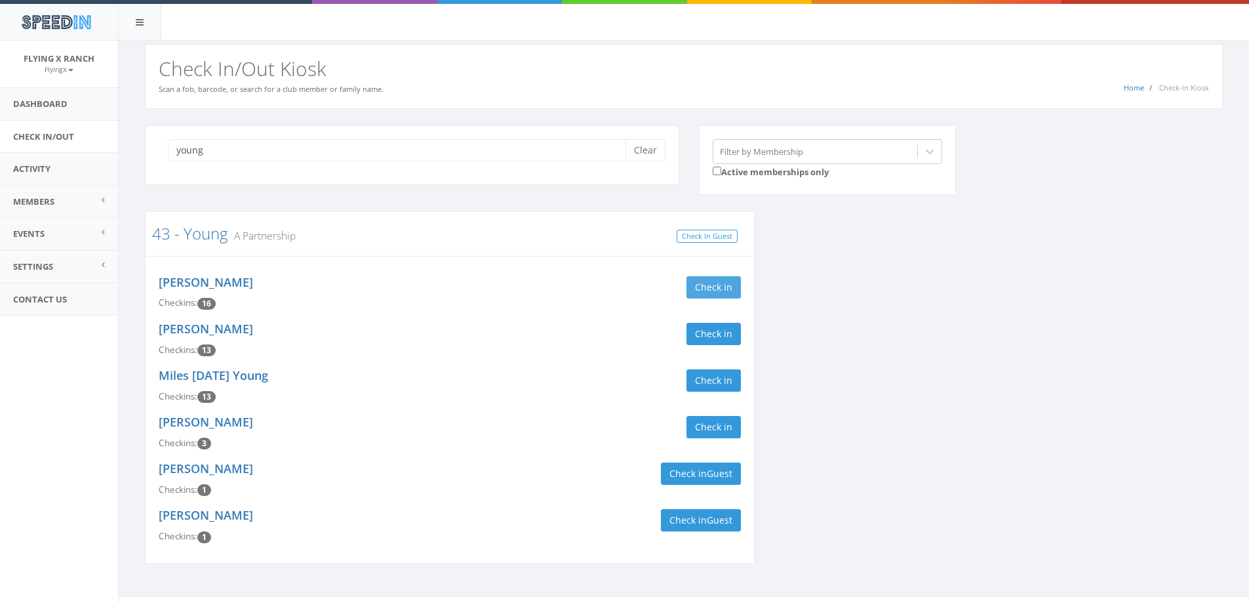
type input "young"
click at [713, 285] on button "Check in" at bounding box center [714, 287] width 54 height 22
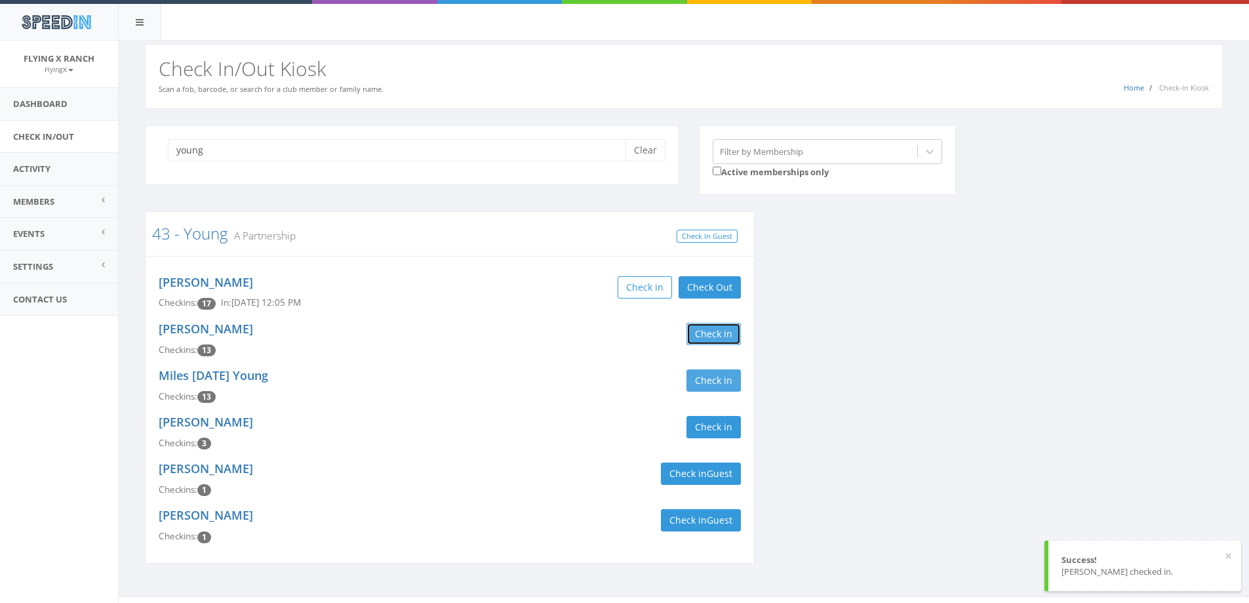
drag, startPoint x: 712, startPoint y: 332, endPoint x: 708, endPoint y: 380, distance: 48.0
click at [712, 335] on button "Check in" at bounding box center [714, 334] width 54 height 22
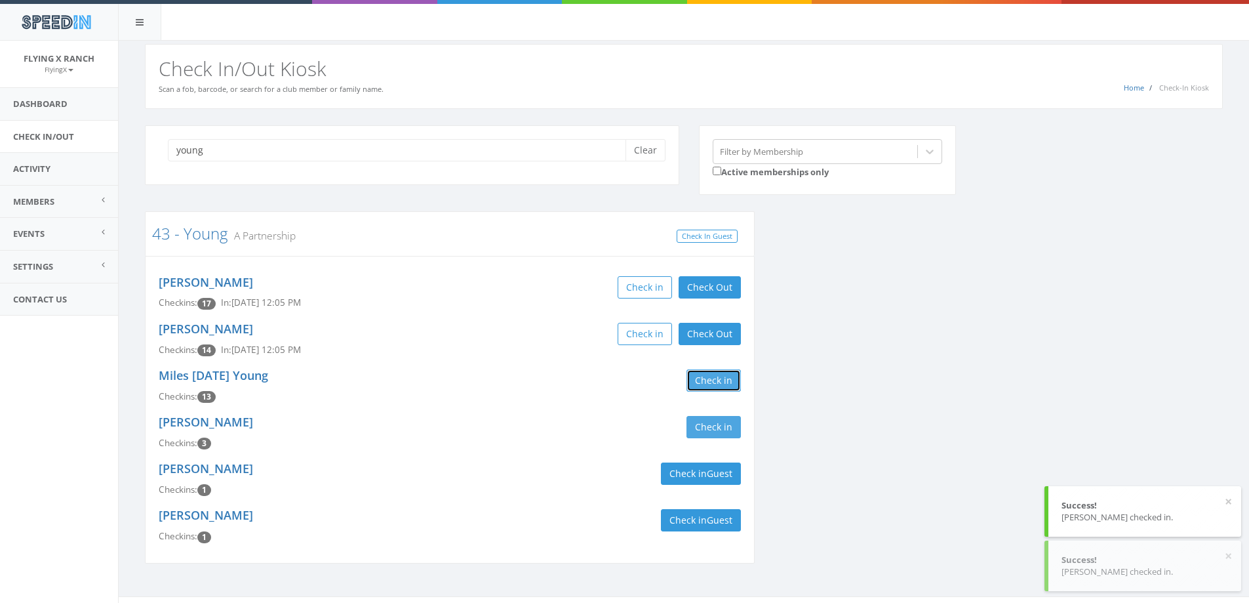
drag, startPoint x: 708, startPoint y: 384, endPoint x: 692, endPoint y: 435, distance: 53.1
click at [708, 386] on button "Check in" at bounding box center [714, 380] width 54 height 22
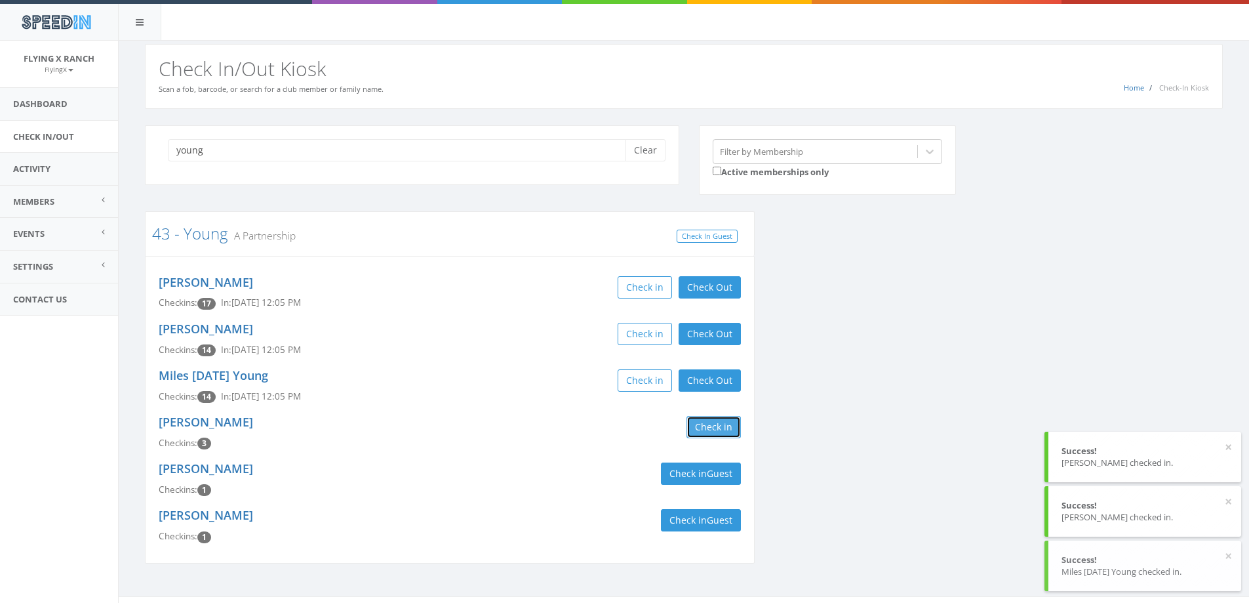
click at [697, 426] on button "Check in" at bounding box center [714, 427] width 54 height 22
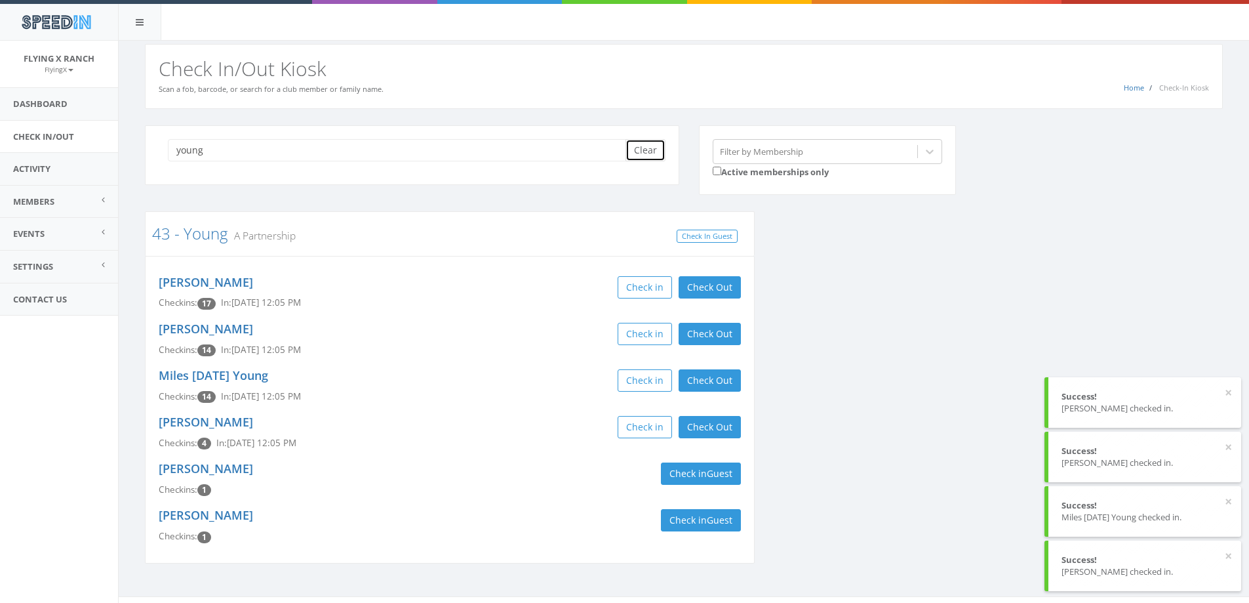
click at [640, 148] on button "Clear" at bounding box center [646, 150] width 40 height 22
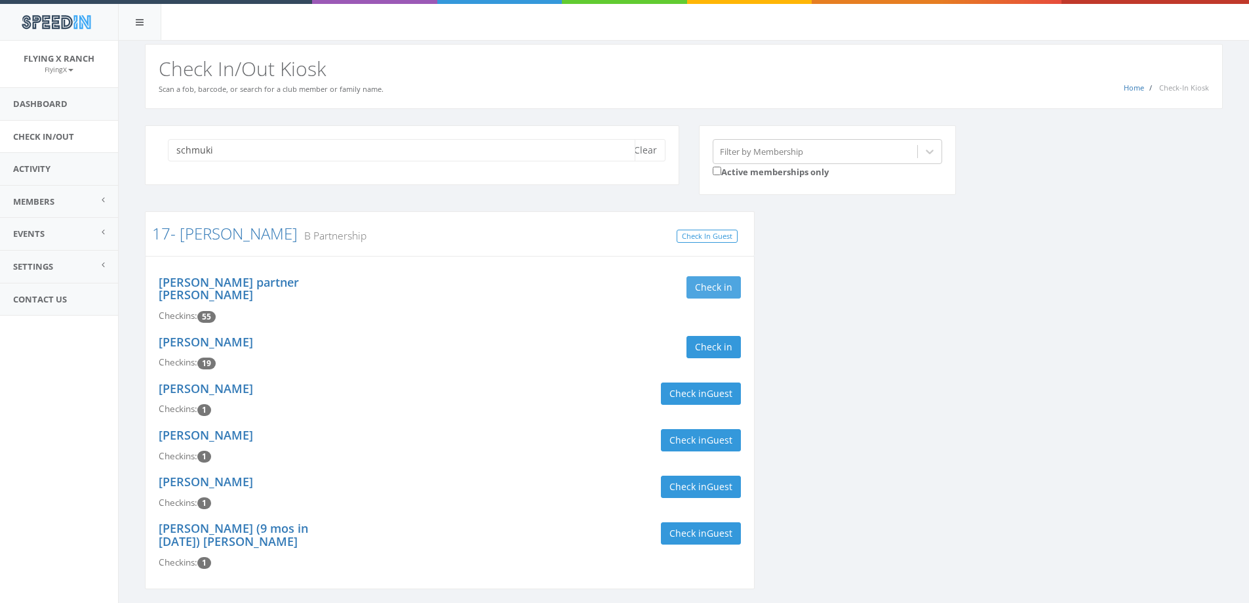
type input "schmuki"
click at [716, 288] on button "Check in" at bounding box center [714, 287] width 54 height 22
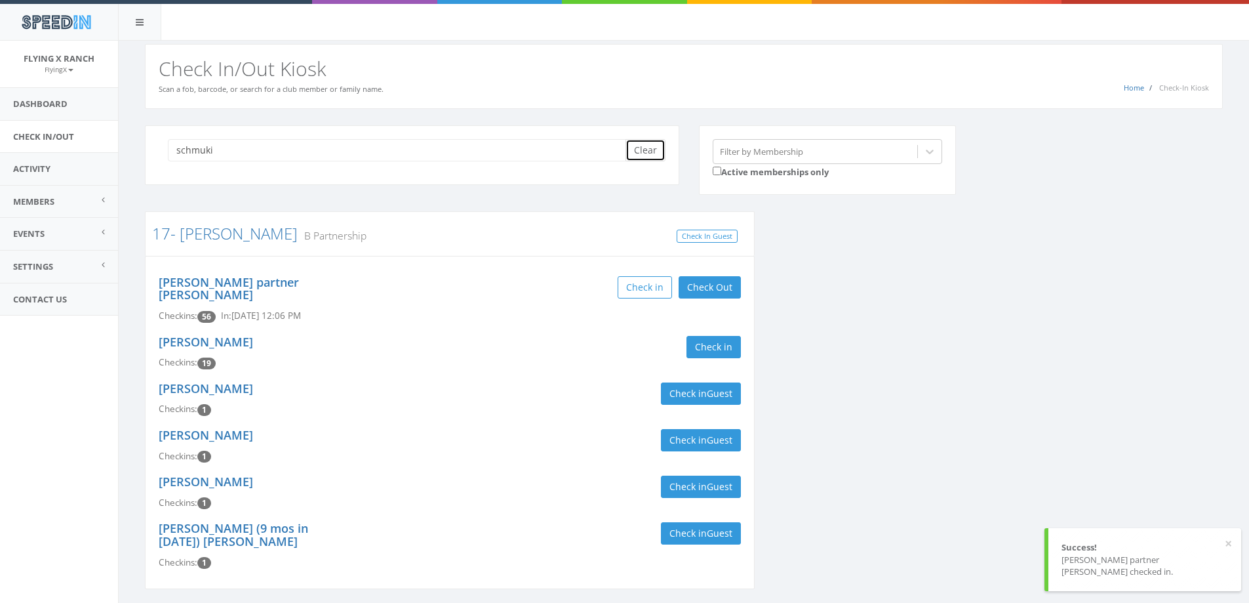
click at [640, 155] on button "Clear" at bounding box center [646, 150] width 40 height 22
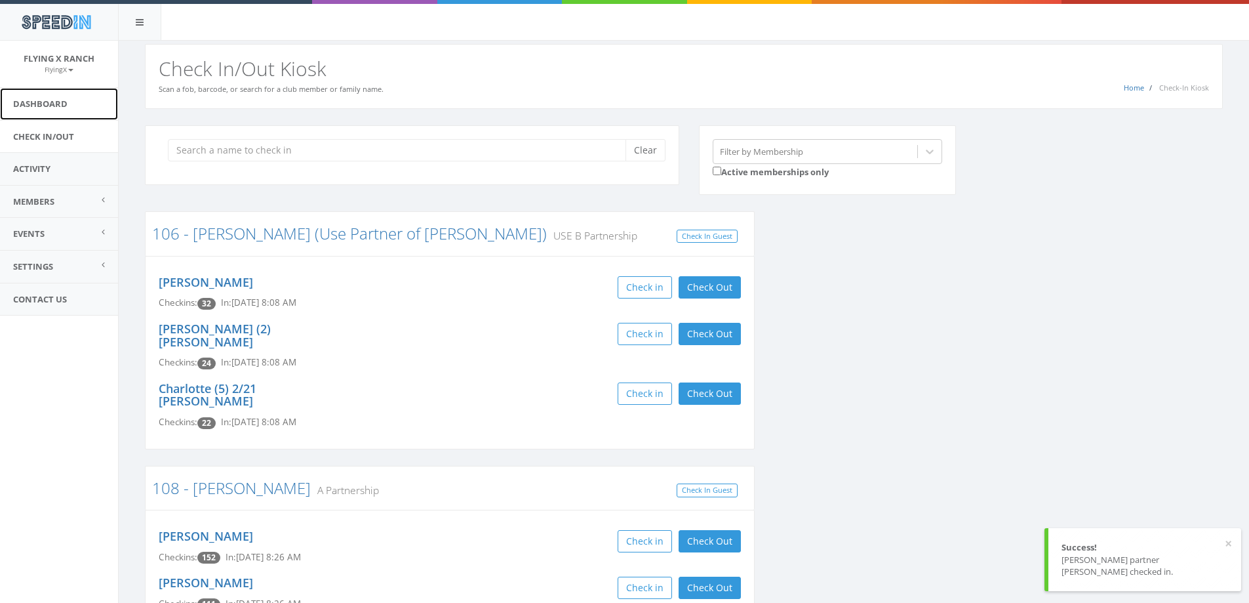
click at [46, 98] on link "Dashboard" at bounding box center [59, 104] width 118 height 32
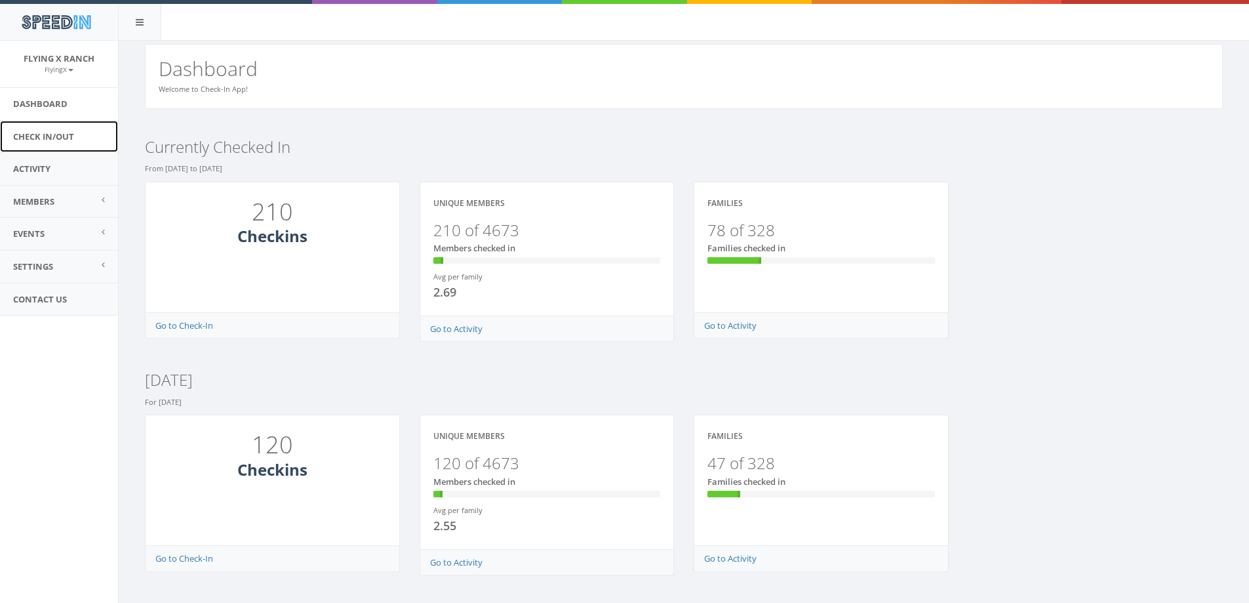
click at [60, 134] on link "Check In/Out" at bounding box center [59, 137] width 118 height 32
